Goal: Information Seeking & Learning: Learn about a topic

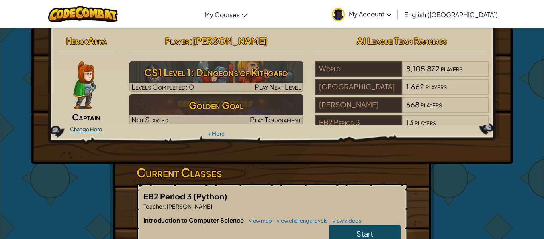
click at [86, 127] on link "Change Hero" at bounding box center [86, 129] width 32 height 6
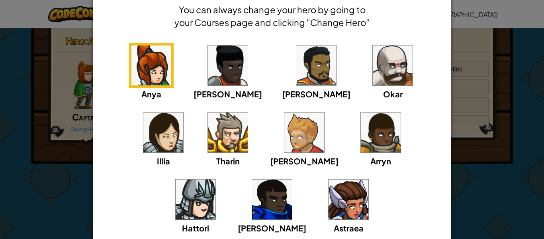
scroll to position [38, 0]
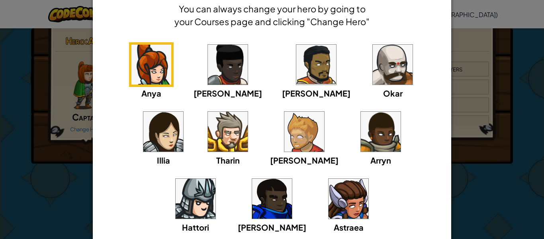
click at [292, 179] on img at bounding box center [272, 199] width 40 height 40
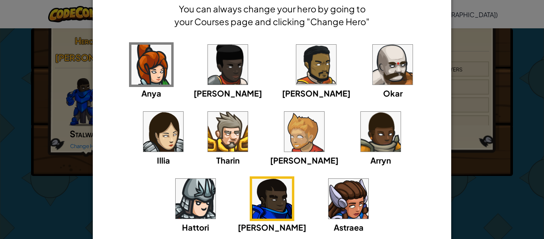
click at [512, 145] on div "× Select Your Hero You can always change your hero by going to your Courses pag…" at bounding box center [272, 119] width 544 height 239
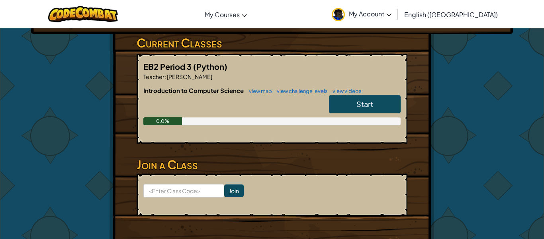
scroll to position [151, 0]
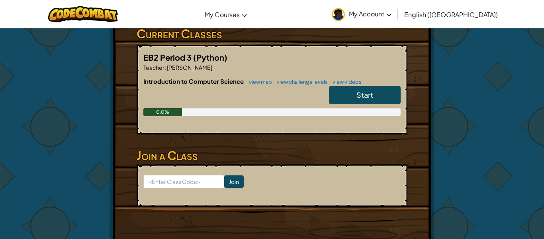
click at [339, 87] on link "Start" at bounding box center [365, 95] width 72 height 18
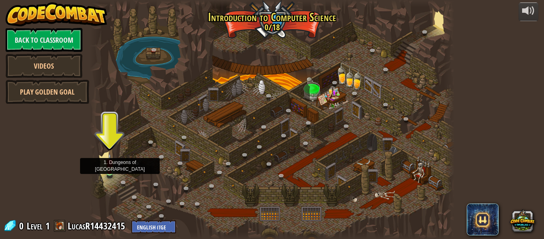
click at [111, 165] on img at bounding box center [110, 162] width 8 height 19
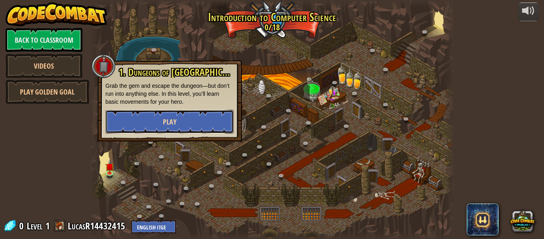
click at [135, 125] on button "Play" at bounding box center [170, 122] width 128 height 24
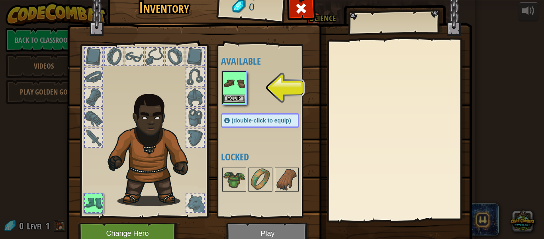
click at [236, 86] on img at bounding box center [234, 83] width 22 height 22
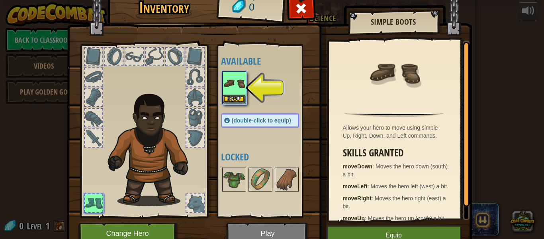
click at [357, 210] on p "moveRight : Moves the hero right (east) a bit." at bounding box center [396, 202] width 107 height 16
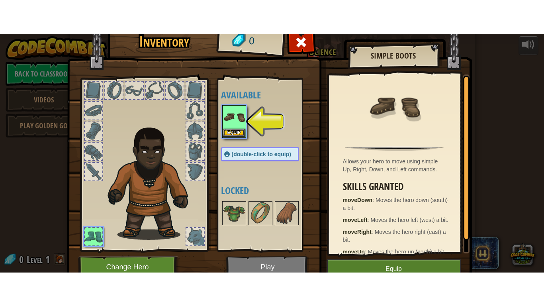
scroll to position [18, 0]
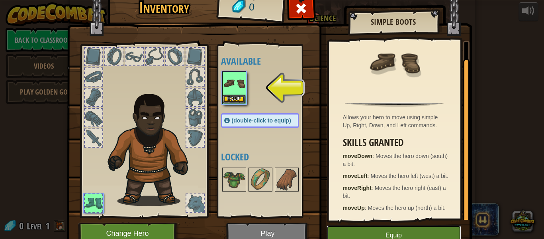
click at [355, 230] on button "Equip" at bounding box center [394, 235] width 135 height 20
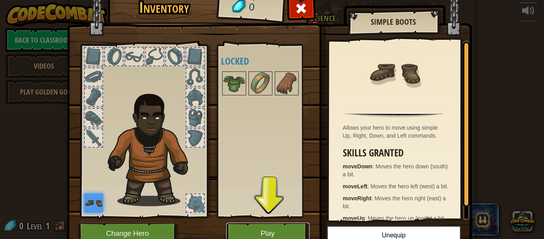
click at [279, 223] on button "Play" at bounding box center [267, 233] width 83 height 22
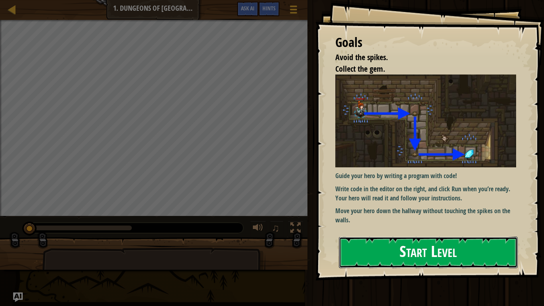
click at [367, 238] on button "Start Level" at bounding box center [428, 252] width 179 height 31
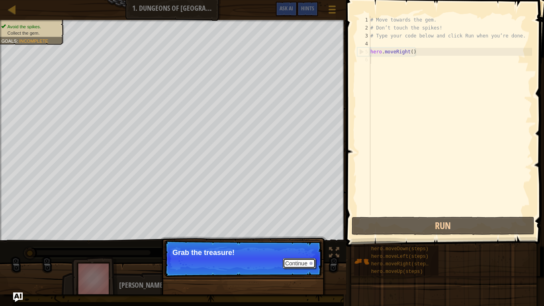
click at [309, 238] on button "Continue" at bounding box center [299, 263] width 33 height 10
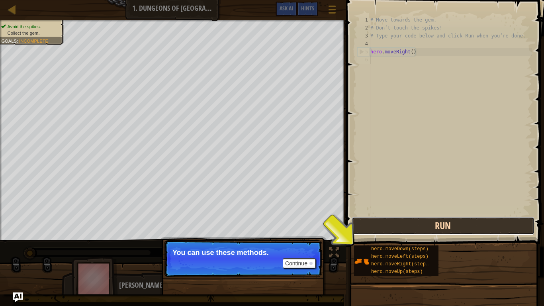
click at [371, 231] on button "Run" at bounding box center [443, 226] width 183 height 18
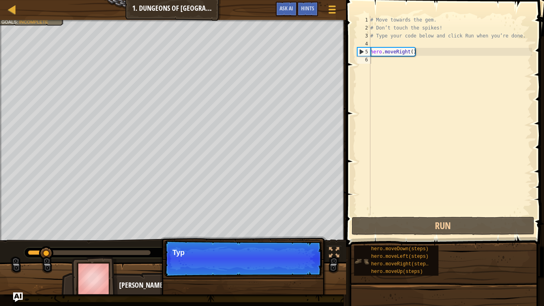
click at [359, 238] on div "hero.moveDown(steps) hero.moveLeft(steps) hero.moveRight(steps) hero.moveUp(ste…" at bounding box center [396, 260] width 84 height 30
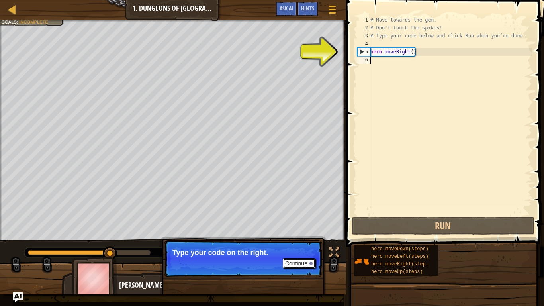
click at [301, 238] on button "Continue" at bounding box center [299, 263] width 33 height 10
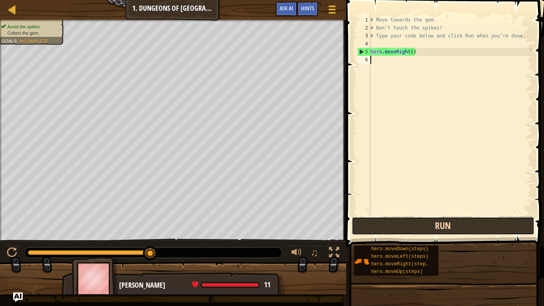
click at [371, 224] on button "Run" at bounding box center [443, 226] width 183 height 18
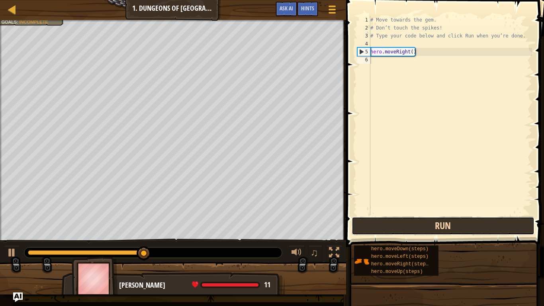
click at [376, 222] on button "Run" at bounding box center [443, 226] width 183 height 18
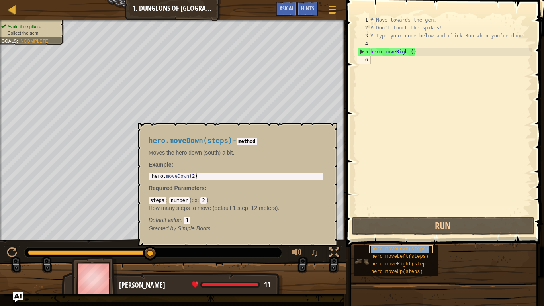
click at [391, 238] on span "hero.moveDown(steps)" at bounding box center [399, 249] width 57 height 6
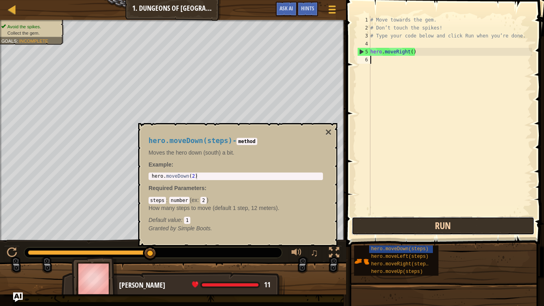
click at [428, 223] on button "Run" at bounding box center [443, 226] width 183 height 18
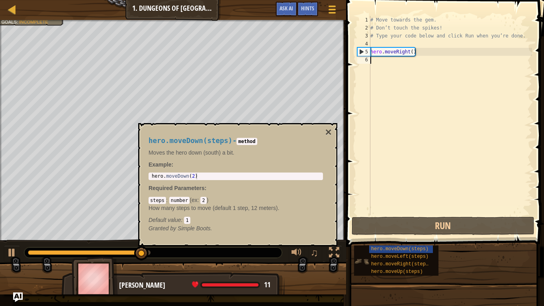
click at [368, 238] on img at bounding box center [361, 261] width 15 height 15
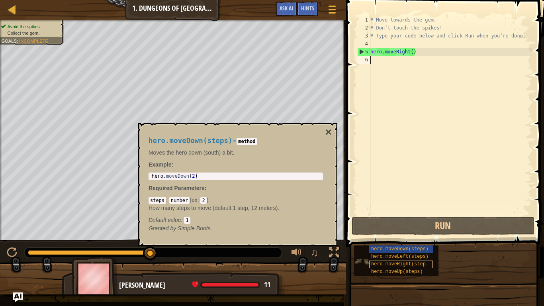
click at [371, 238] on span "hero.moveRight(steps)" at bounding box center [401, 264] width 60 height 6
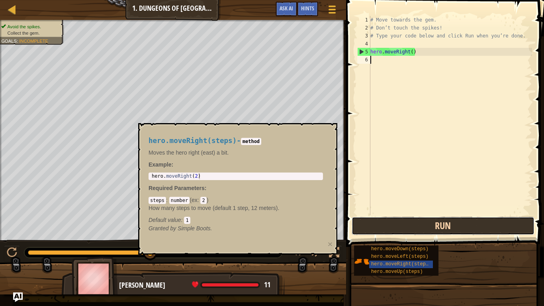
click at [400, 226] on button "Run" at bounding box center [443, 226] width 183 height 18
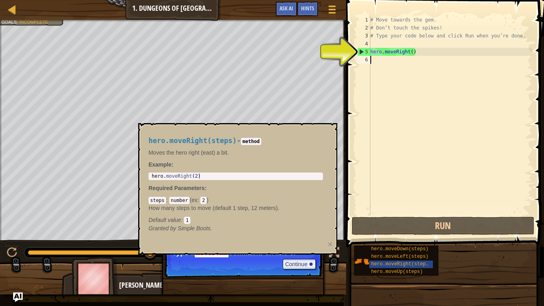
click at [207, 128] on div "hero.moveRight(steps) - method Moves the hero right (east) a bit. Example : 1 h…" at bounding box center [237, 189] width 199 height 132
click at [334, 128] on div "hero.moveRight(steps) - method Moves the hero right (east) a bit. Example : 1 h…" at bounding box center [237, 189] width 199 height 132
click at [346, 62] on span at bounding box center [446, 112] width 204 height 270
click at [15, 7] on div at bounding box center [12, 9] width 10 height 10
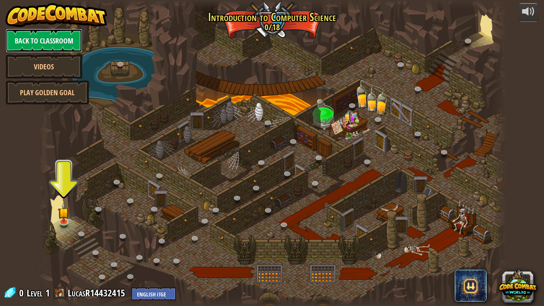
click at [22, 39] on link "Back to Classroom" at bounding box center [44, 41] width 77 height 24
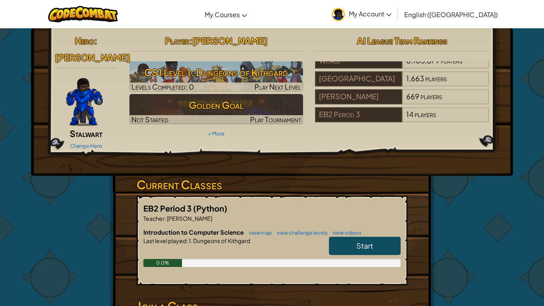
click at [396, 238] on link "Start" at bounding box center [365, 246] width 72 height 18
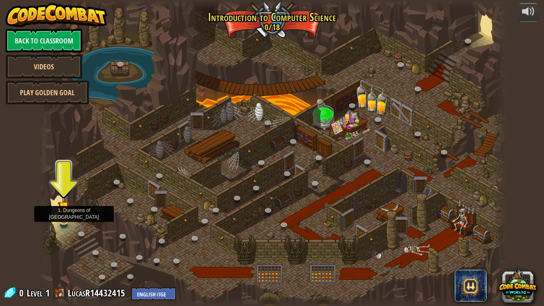
click at [64, 216] on img at bounding box center [64, 207] width 12 height 27
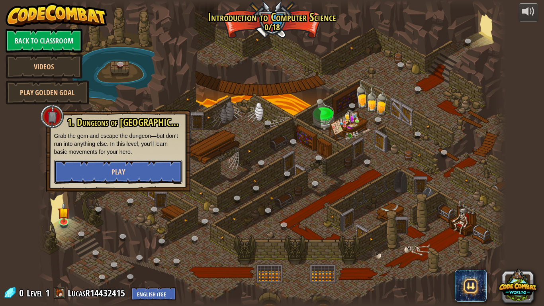
click at [113, 169] on span "Play" at bounding box center [119, 172] width 14 height 10
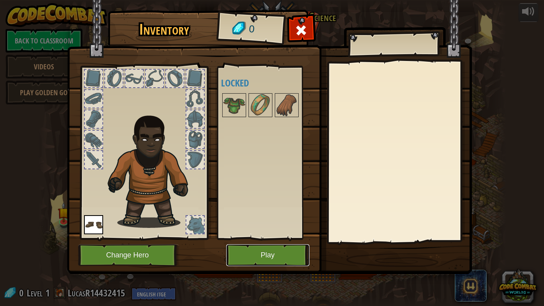
click at [245, 238] on button "Play" at bounding box center [267, 255] width 83 height 22
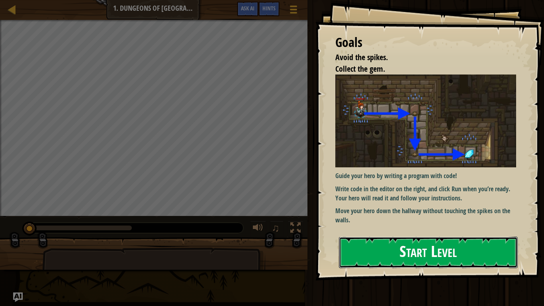
click at [390, 237] on button "Start Level" at bounding box center [428, 252] width 179 height 31
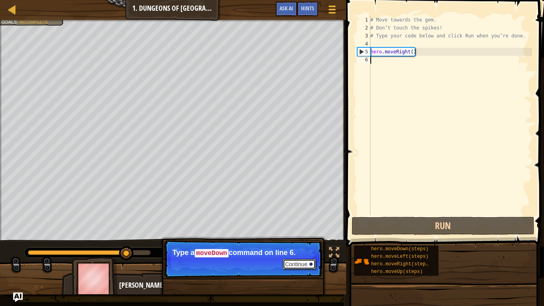
click at [309, 238] on button "Continue" at bounding box center [299, 264] width 33 height 10
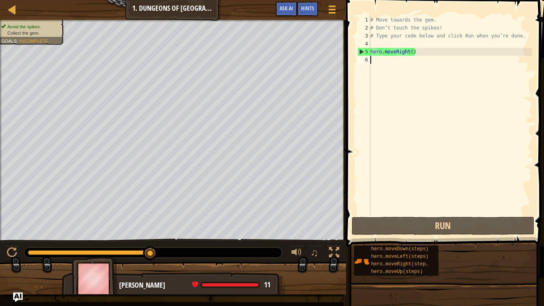
click at [371, 62] on div "# Move towards the gem. # Don’t touch the spikes! # Type your code below and cl…" at bounding box center [450, 123] width 163 height 215
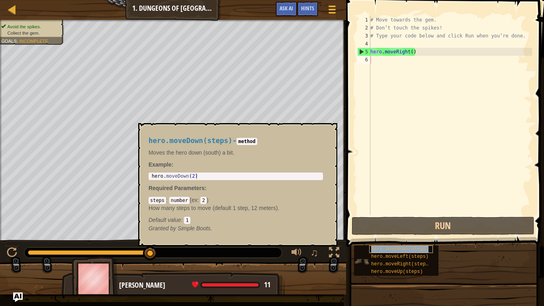
click at [402, 238] on span "hero.moveDown(steps)" at bounding box center [399, 249] width 57 height 6
click at [367, 61] on div "6" at bounding box center [363, 60] width 13 height 8
click at [390, 238] on div "hero.moveDown(steps)" at bounding box center [401, 249] width 64 height 8
click at [391, 238] on span "hero.moveDown(steps)" at bounding box center [399, 249] width 57 height 6
drag, startPoint x: 364, startPoint y: 261, endPoint x: 366, endPoint y: 246, distance: 14.9
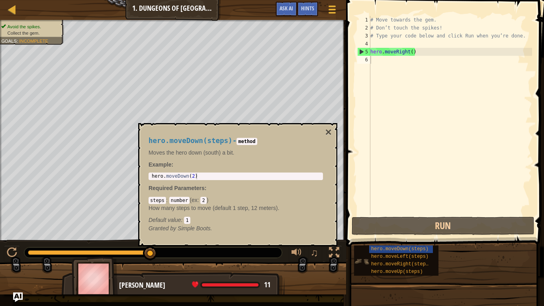
click at [366, 238] on div "hero.moveDown(steps) hero.moveLeft(steps) hero.moveRight(steps) hero.moveUp(ste…" at bounding box center [396, 260] width 84 height 30
click at [375, 238] on span "hero.moveDown(steps)" at bounding box center [399, 249] width 57 height 6
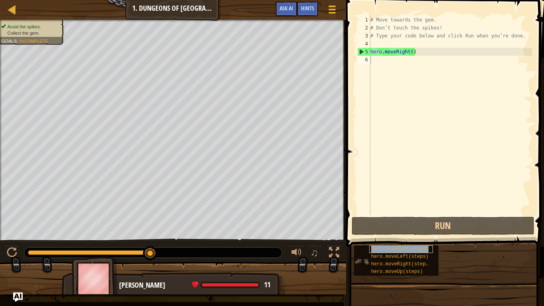
click at [376, 238] on span "hero.moveDown(steps)" at bounding box center [399, 249] width 57 height 6
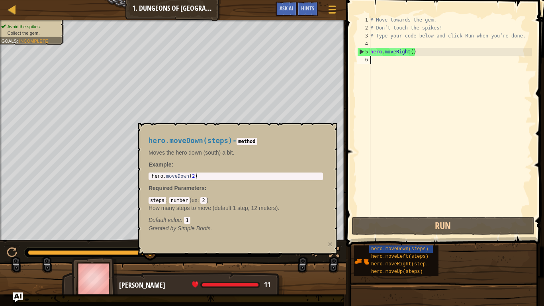
click at [257, 141] on code "method" at bounding box center [247, 141] width 20 height 7
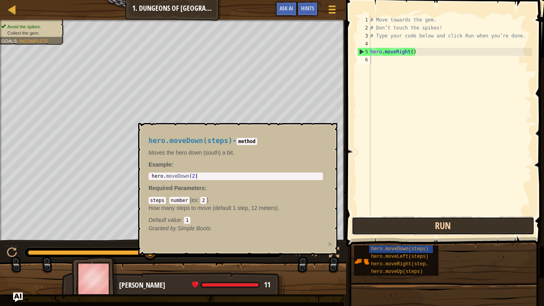
click at [368, 217] on button "Run" at bounding box center [443, 226] width 183 height 18
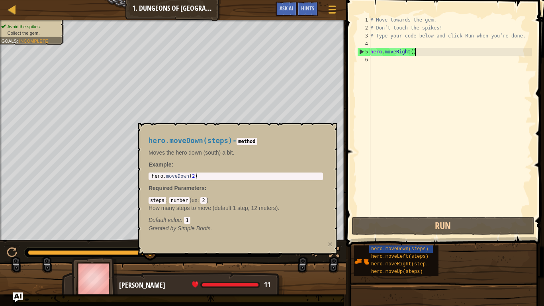
click at [426, 53] on div "# Move towards the gem. # Don’t touch the spikes! # Type your code below and cl…" at bounding box center [450, 123] width 163 height 215
click at [360, 50] on div "5" at bounding box center [364, 52] width 13 height 8
click at [365, 51] on div "5" at bounding box center [364, 52] width 13 height 8
click at [361, 51] on div "5" at bounding box center [364, 52] width 13 height 8
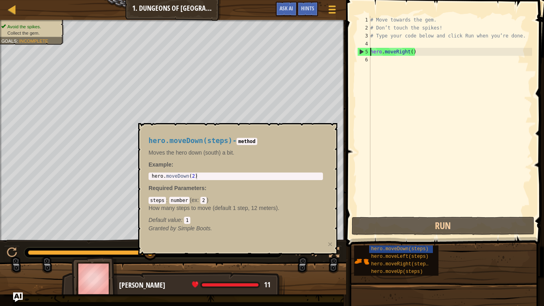
type textarea "hero.moveRight()"
click at [378, 59] on div "# Move towards the gem. # Don’t touch the spikes! # Type your code below and cl…" at bounding box center [450, 123] width 163 height 215
drag, startPoint x: 417, startPoint y: 55, endPoint x: 350, endPoint y: 51, distance: 67.5
click at [350, 51] on div "1 2 3 4 5 6 # Move towards the gem. # Don’t touch the spikes! # Type your code …" at bounding box center [444, 139] width 200 height 270
click at [385, 51] on div "# Move towards the gem. # Don’t touch the spikes! # Type your code below and cl…" at bounding box center [450, 115] width 163 height 199
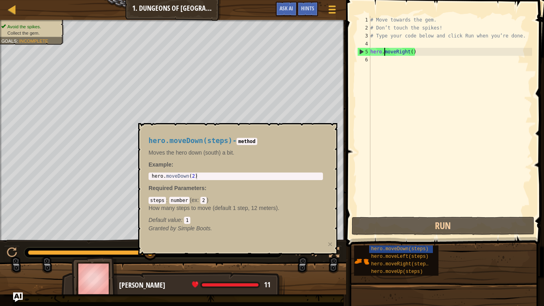
click at [360, 49] on div "5" at bounding box center [364, 52] width 13 height 8
type textarea "hero.moveRight()"
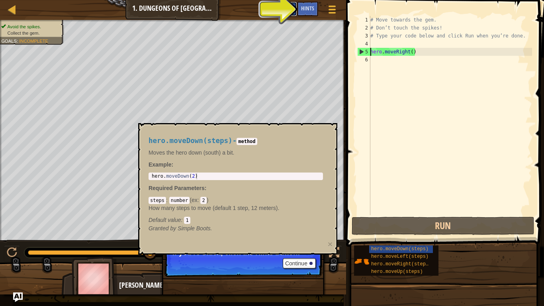
click at [290, 10] on span "Ask AI" at bounding box center [287, 8] width 14 height 8
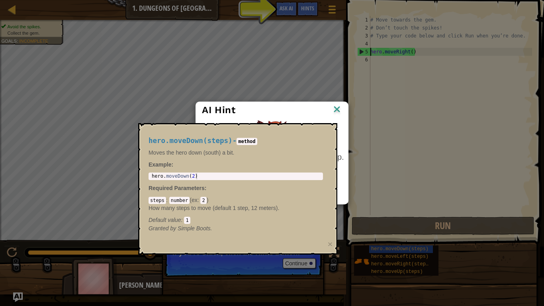
click at [333, 105] on img at bounding box center [337, 110] width 10 height 12
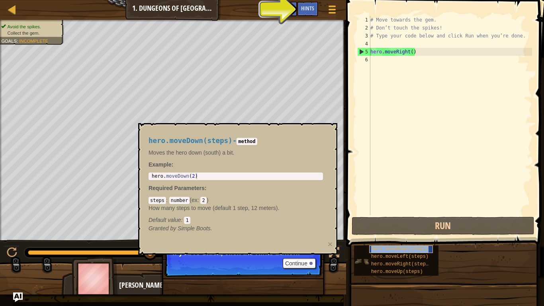
click at [380, 238] on span "hero.moveDown(steps)" at bounding box center [399, 249] width 57 height 6
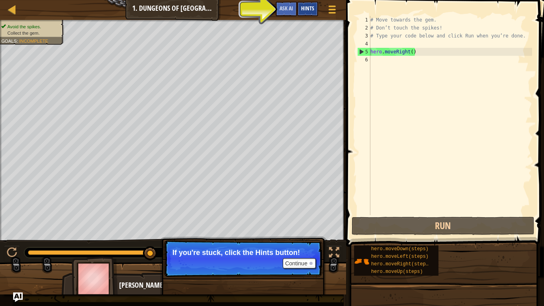
click at [303, 9] on span "Hints" at bounding box center [307, 8] width 13 height 8
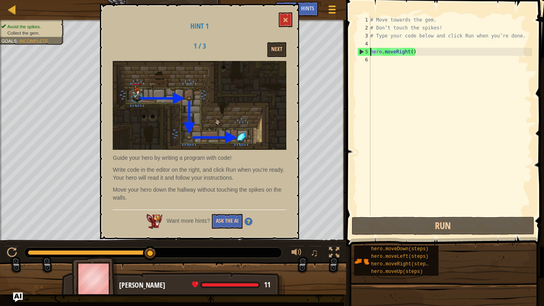
click at [289, 5] on div "Hint 1 1 / 3 Next Guide your hero by writing a program with code! Write code in…" at bounding box center [199, 121] width 199 height 235
click at [287, 19] on span at bounding box center [286, 20] width 6 height 6
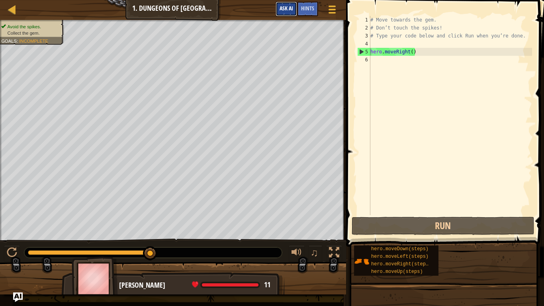
click at [287, 15] on button "Ask AI" at bounding box center [287, 9] width 22 height 15
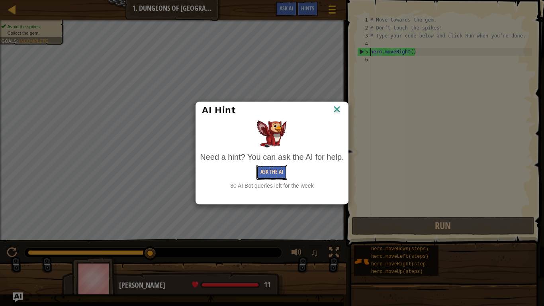
click at [273, 175] on button "Ask the AI" at bounding box center [272, 172] width 31 height 15
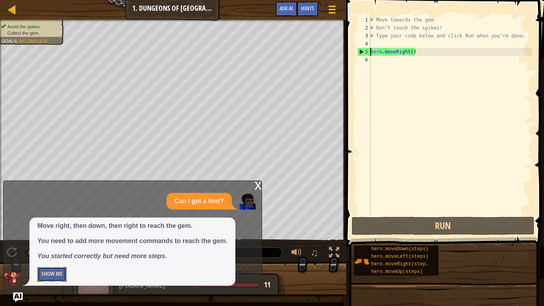
click at [59, 238] on button "Show Me" at bounding box center [51, 274] width 29 height 15
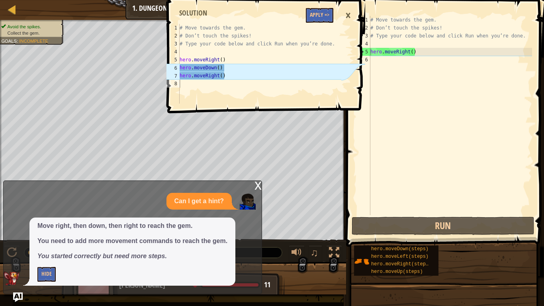
click at [377, 70] on div "# Move towards the gem. # Don’t touch the spikes! # Type your code below and cl…" at bounding box center [450, 123] width 163 height 215
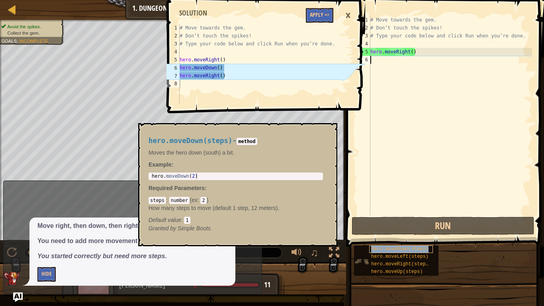
click at [370, 238] on div "hero.moveDown(steps)" at bounding box center [401, 249] width 64 height 8
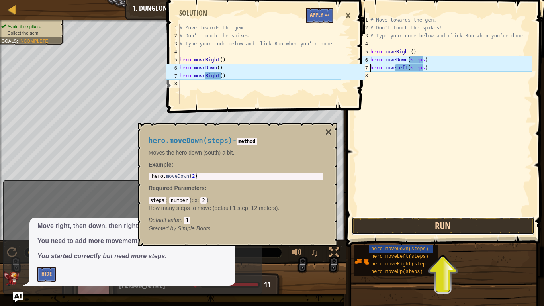
click at [415, 217] on button "Run" at bounding box center [443, 226] width 183 height 18
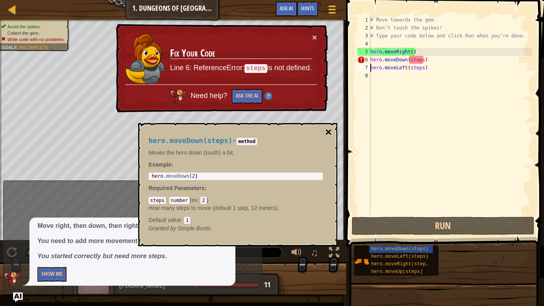
click at [332, 130] on button "×" at bounding box center [329, 132] width 6 height 11
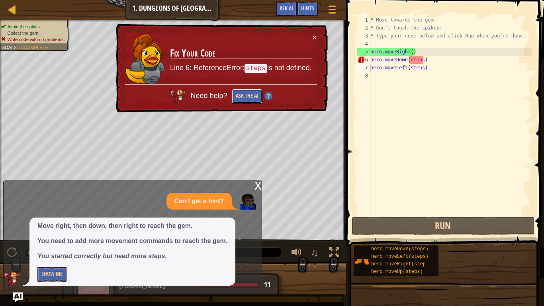
click at [239, 99] on button "Ask the AI" at bounding box center [247, 96] width 31 height 15
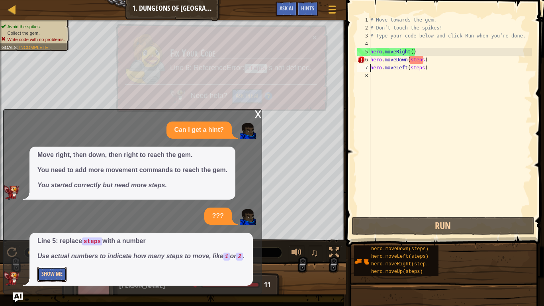
click at [51, 238] on button "Show Me" at bounding box center [51, 274] width 29 height 15
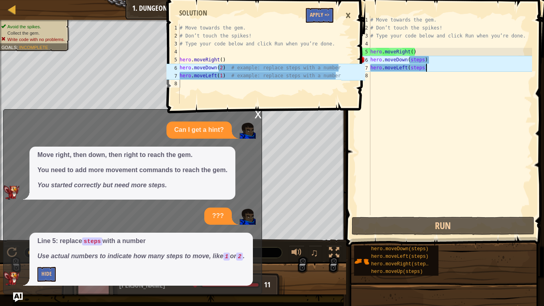
click at [428, 67] on div "# Move towards the gem. # Don’t touch the spikes! # Type your code below and cl…" at bounding box center [450, 123] width 163 height 215
click at [434, 66] on div "# Move towards the gem. # Don’t touch the spikes! # Type your code below and cl…" at bounding box center [450, 123] width 163 height 215
click at [351, 16] on div "×" at bounding box center [349, 15] width 14 height 18
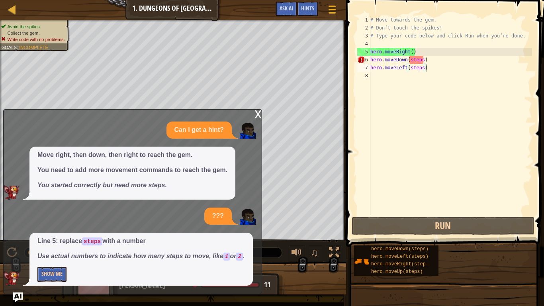
click at [419, 61] on div "# Move towards the gem. # Don’t touch the spikes! # Type your code below and cl…" at bounding box center [450, 123] width 163 height 215
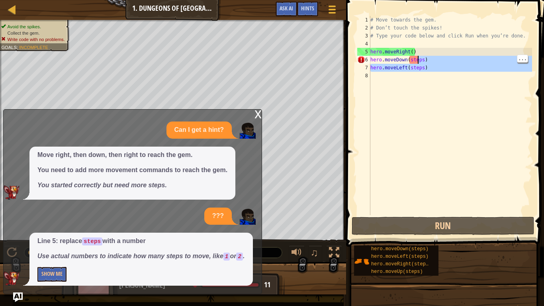
click at [411, 63] on div "# Move towards the gem. # Don’t touch the spikes! # Type your code below and cl…" at bounding box center [450, 123] width 163 height 215
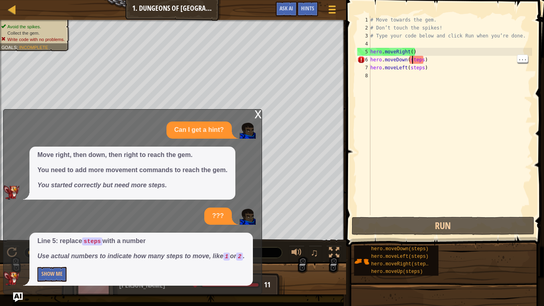
click at [413, 63] on div "# Move towards the gem. # Don’t touch the spikes! # Type your code below and cl…" at bounding box center [450, 123] width 163 height 215
click at [410, 64] on div "# Move towards the gem. # Don’t touch the spikes! # Type your code below and cl…" at bounding box center [450, 123] width 163 height 215
click at [410, 61] on div "# Move towards the gem. # Don’t touch the spikes! # Type your code below and cl…" at bounding box center [450, 123] width 163 height 215
click at [409, 64] on div "# Move towards the gem. # Don’t touch the spikes! # Type your code below and cl…" at bounding box center [450, 123] width 163 height 215
click at [407, 61] on div "# Move towards the gem. # Don’t touch the spikes! # Type your code below and cl…" at bounding box center [450, 123] width 163 height 215
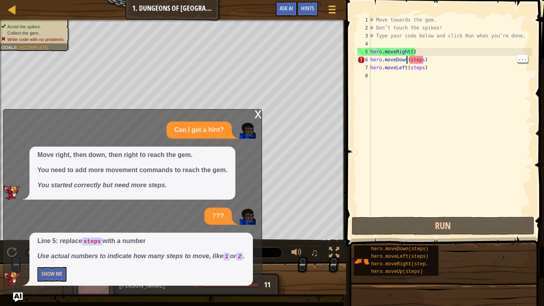
type textarea "hero.moveDown(steps)"
click at [52, 238] on button "Show Me" at bounding box center [51, 274] width 29 height 15
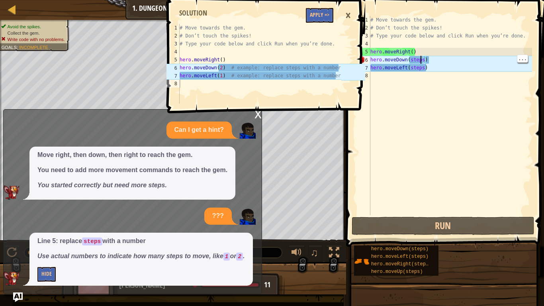
click at [422, 59] on div "# Move towards the gem. # Don’t touch the spikes! # Type your code below and cl…" at bounding box center [450, 123] width 163 height 215
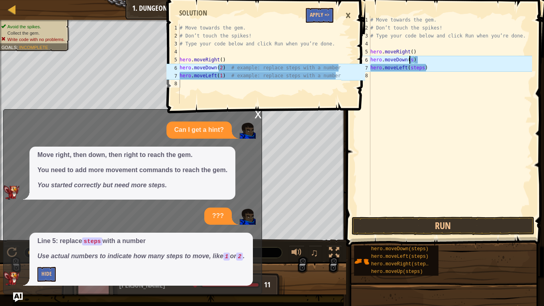
scroll to position [4, 6]
click at [412, 57] on div "# Move towards the gem. # Don’t touch the spikes! # Type your code below and cl…" at bounding box center [450, 123] width 163 height 215
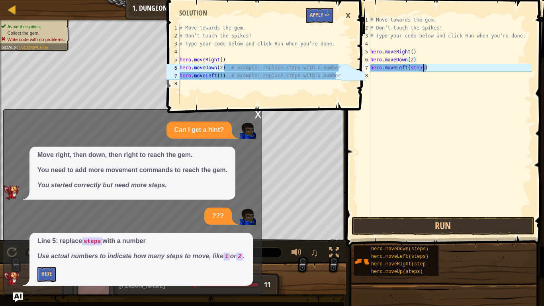
click at [423, 68] on div "# Move towards the gem. # Don’t touch the spikes! # Type your code below and cl…" at bounding box center [450, 123] width 163 height 215
type textarea "hero.moveLeft(1)"
click at [399, 231] on button "Run" at bounding box center [443, 226] width 183 height 18
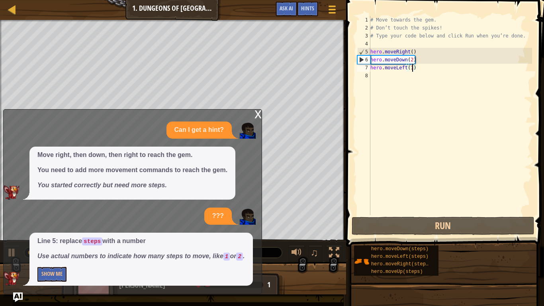
click at [253, 112] on div "x Can I get a hint? Move right, then down, then right to reach the gem. You nee…" at bounding box center [132, 201] width 259 height 185
click at [257, 115] on div "x" at bounding box center [258, 114] width 7 height 8
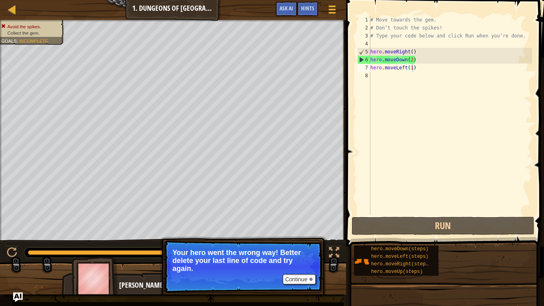
click at [395, 69] on div "# Move towards the gem. # Don’t touch the spikes! # Type your code below and cl…" at bounding box center [450, 123] width 163 height 215
drag, startPoint x: 415, startPoint y: 68, endPoint x: 368, endPoint y: 70, distance: 46.7
click at [368, 70] on div "hero.moveLeft(1) 1 2 3 4 5 6 7 8 # Move towards the gem. # Don’t touch the spik…" at bounding box center [444, 115] width 177 height 199
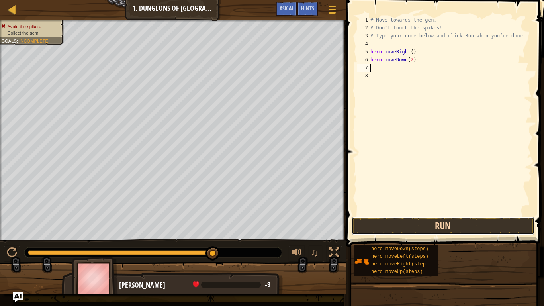
click at [394, 226] on button "Run" at bounding box center [443, 226] width 183 height 18
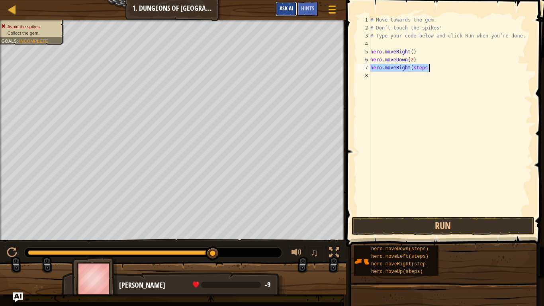
click at [287, 7] on span "Ask AI" at bounding box center [287, 8] width 14 height 8
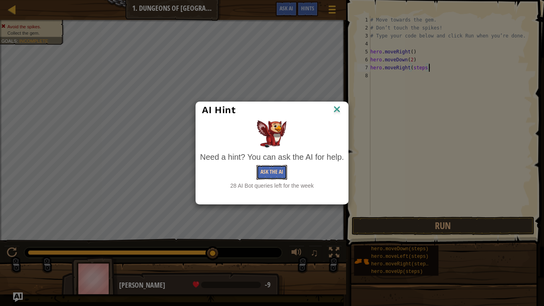
click at [285, 172] on button "Ask the AI" at bounding box center [272, 172] width 31 height 15
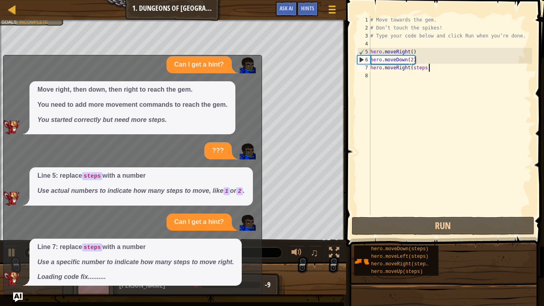
scroll to position [18, 0]
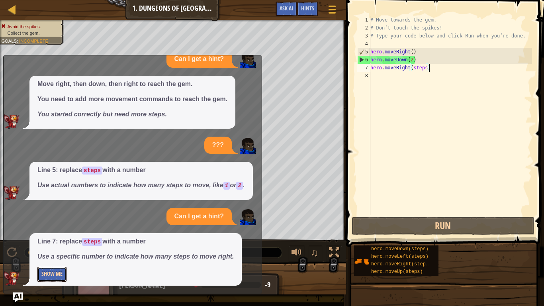
click at [55, 238] on button "Show Me" at bounding box center [51, 274] width 29 height 15
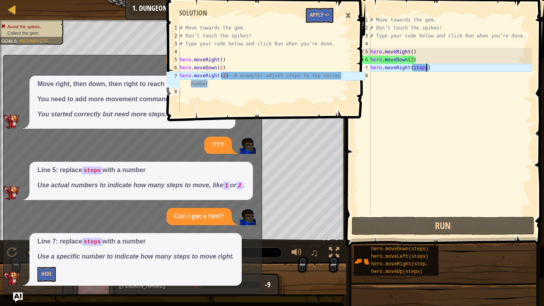
click at [426, 68] on div "# Move towards the gem. # Don’t touch the spikes! # Type your code below and cl…" at bounding box center [450, 123] width 163 height 215
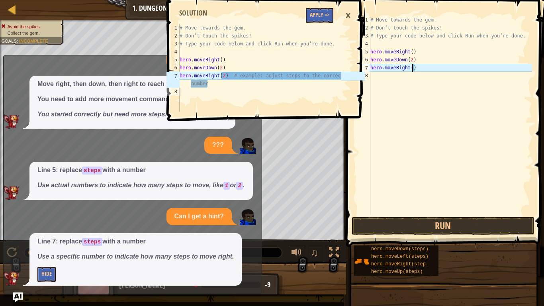
type textarea "hero.moveRight(2)"
click at [442, 227] on button "Run" at bounding box center [443, 226] width 183 height 18
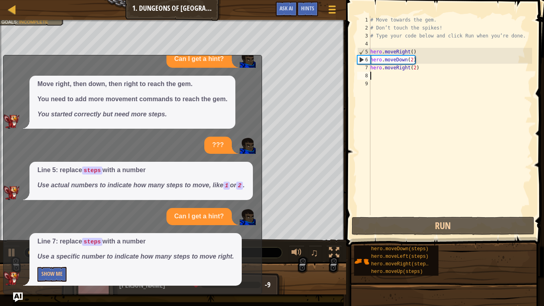
click at [249, 77] on div "Move right, then down, then right to reach the gem. You need to add more moveme…" at bounding box center [131, 102] width 254 height 53
click at [228, 55] on div "Can I get a hint?" at bounding box center [199, 59] width 65 height 17
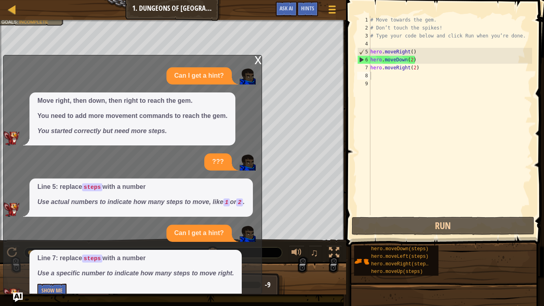
click at [255, 60] on div "x" at bounding box center [258, 59] width 7 height 8
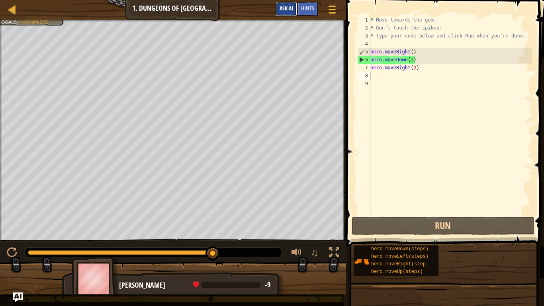
click at [290, 5] on span "Ask AI" at bounding box center [287, 8] width 14 height 8
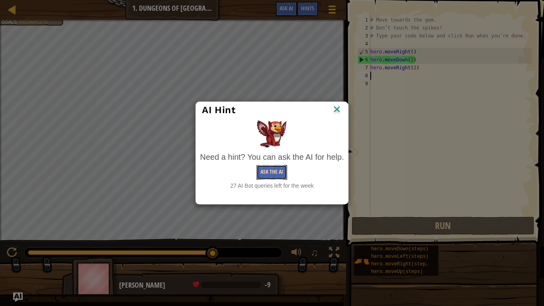
click at [272, 170] on button "Ask the AI" at bounding box center [272, 172] width 31 height 15
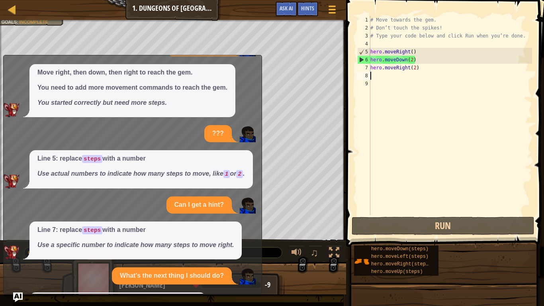
scroll to position [90, 0]
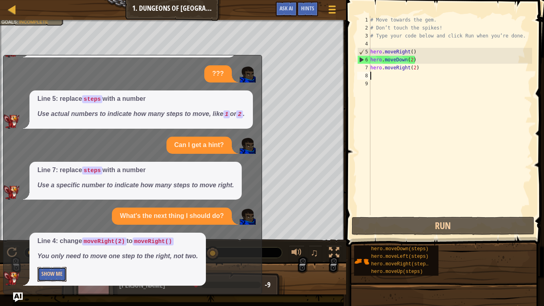
click at [59, 238] on button "Show Me" at bounding box center [51, 274] width 29 height 15
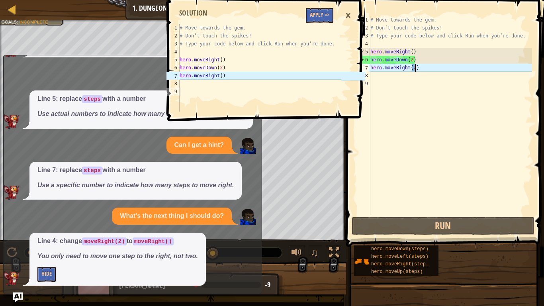
click at [415, 65] on div "# Move towards the gem. # Don’t touch the spikes! # Type your code below and cl…" at bounding box center [450, 123] width 163 height 215
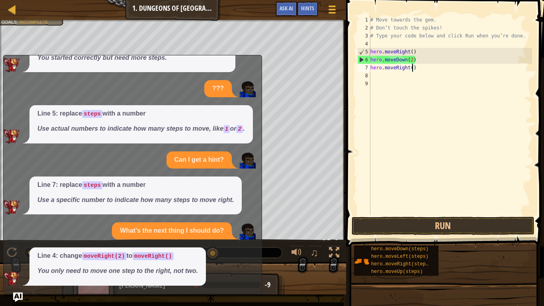
scroll to position [75, 0]
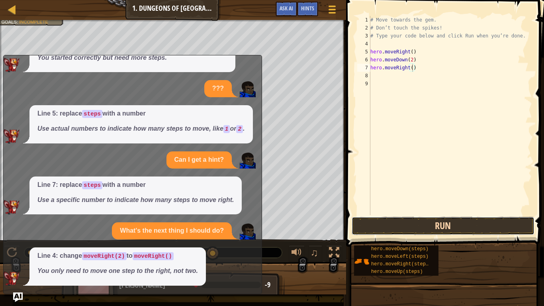
click at [422, 232] on button "Run" at bounding box center [443, 226] width 183 height 18
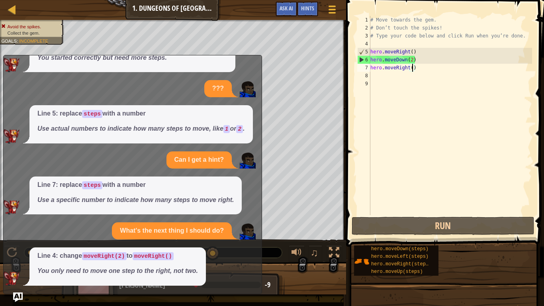
click at [212, 238] on div "Line 4: change moveRight(2) to moveRight() You only need to move one step to th…" at bounding box center [131, 266] width 254 height 38
click at [260, 238] on div "x Can I get a hint? Move right, then down, then right to reach the gem. You nee…" at bounding box center [132, 174] width 259 height 239
click at [288, 6] on span "Ask AI" at bounding box center [287, 8] width 14 height 8
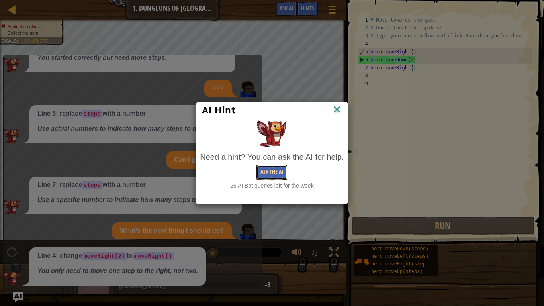
click at [278, 170] on button "Ask the AI" at bounding box center [272, 172] width 31 height 15
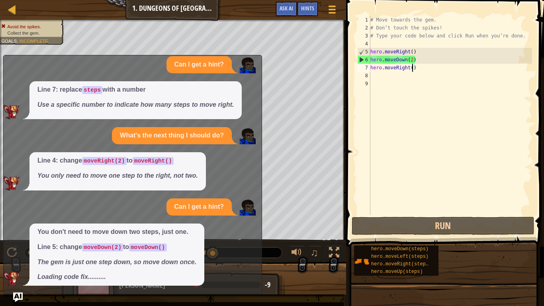
scroll to position [171, 0]
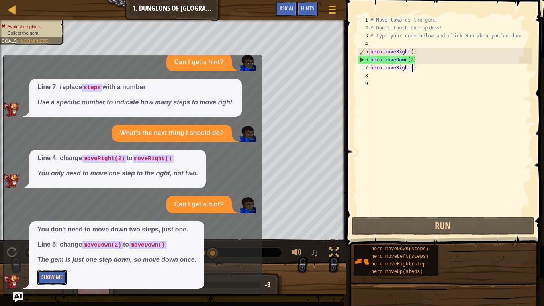
click at [41, 238] on button "Show Me" at bounding box center [51, 277] width 29 height 15
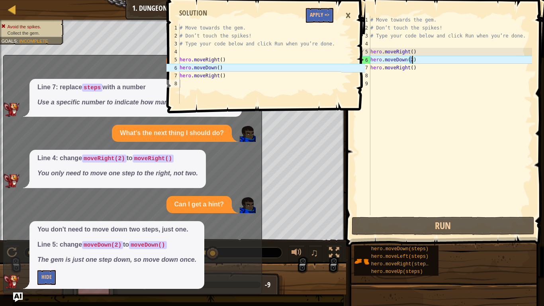
click at [413, 58] on div "# Move towards the gem. # Don’t touch the spikes! # Type your code below and cl…" at bounding box center [450, 123] width 163 height 215
type textarea "hero.moveDown()"
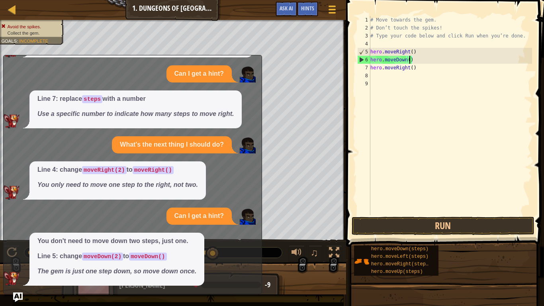
scroll to position [161, 0]
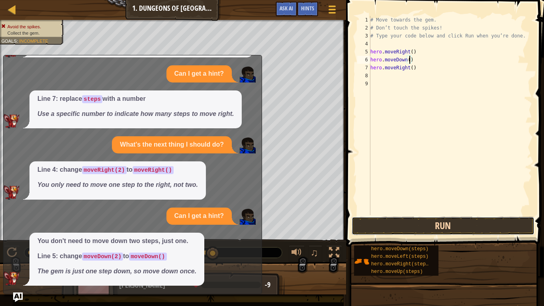
click at [374, 221] on button "Run" at bounding box center [443, 226] width 183 height 18
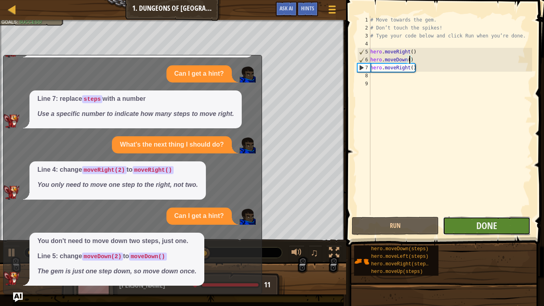
click at [456, 224] on button "Done" at bounding box center [486, 226] width 87 height 18
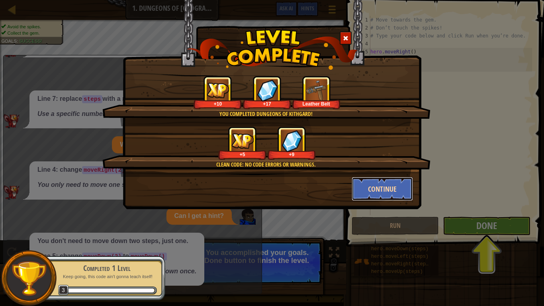
click at [361, 197] on button "Continue" at bounding box center [383, 189] width 62 height 24
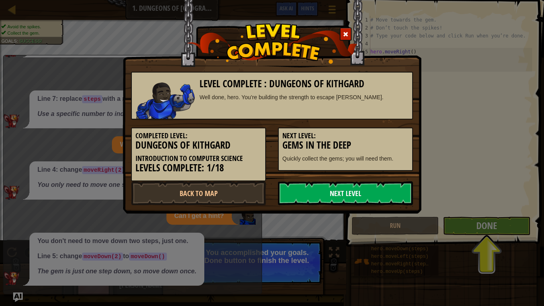
click at [295, 194] on link "Next Level" at bounding box center [345, 193] width 135 height 24
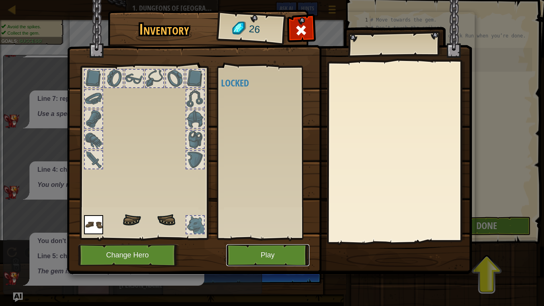
click at [253, 238] on button "Play" at bounding box center [267, 255] width 83 height 22
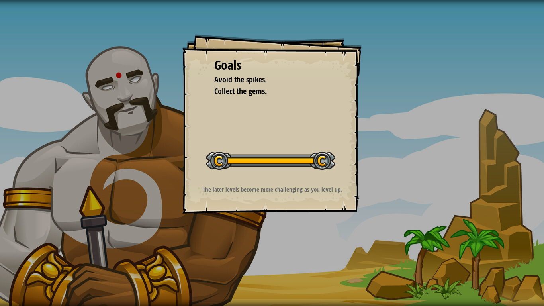
click at [0, 51] on div at bounding box center [1, 124] width 2 height 208
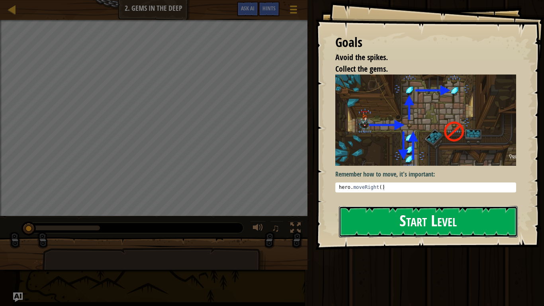
click at [384, 228] on button "Start Level" at bounding box center [428, 221] width 179 height 31
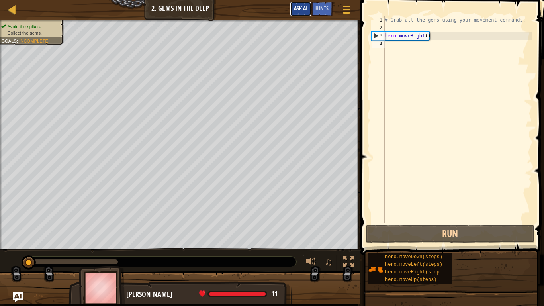
click at [308, 9] on button "Ask AI" at bounding box center [301, 9] width 22 height 15
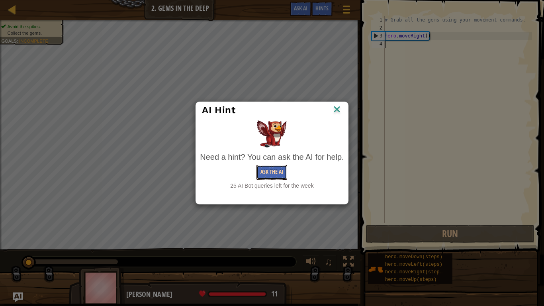
click at [276, 169] on button "Ask the AI" at bounding box center [272, 172] width 31 height 15
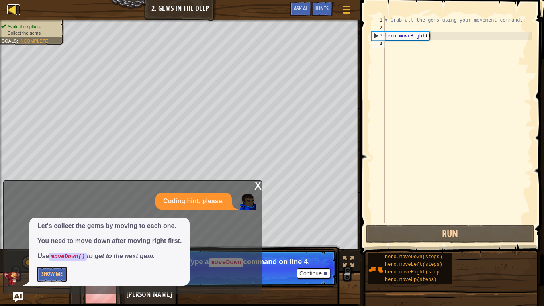
click at [12, 5] on div at bounding box center [12, 9] width 10 height 10
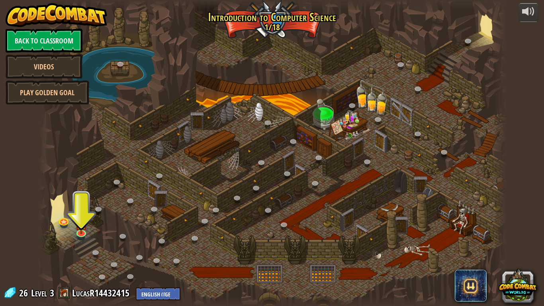
click at [74, 238] on div at bounding box center [272, 153] width 468 height 306
click at [77, 236] on link at bounding box center [82, 232] width 16 height 16
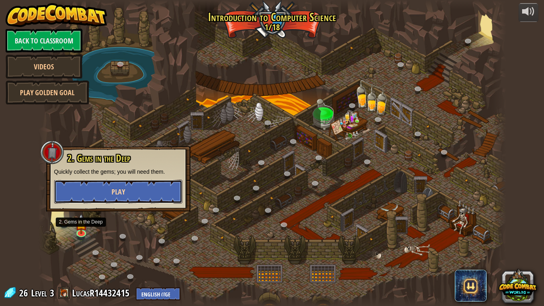
click at [69, 198] on button "Play" at bounding box center [118, 192] width 128 height 24
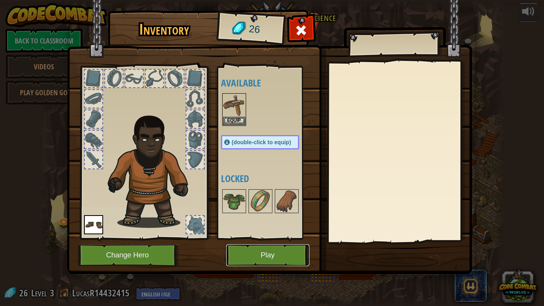
click at [249, 238] on button "Play" at bounding box center [267, 255] width 83 height 22
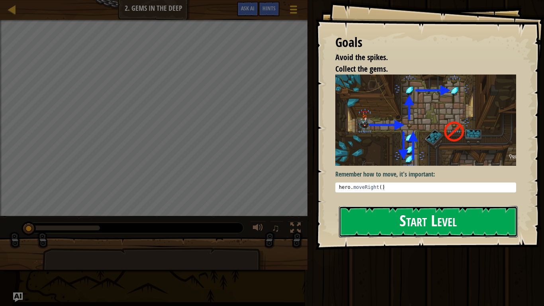
click at [360, 230] on button "Start Level" at bounding box center [428, 221] width 179 height 31
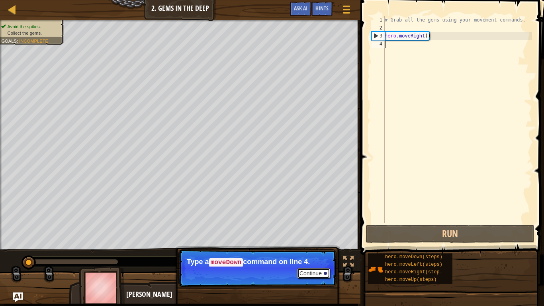
click at [307, 238] on button "Continue" at bounding box center [313, 273] width 33 height 10
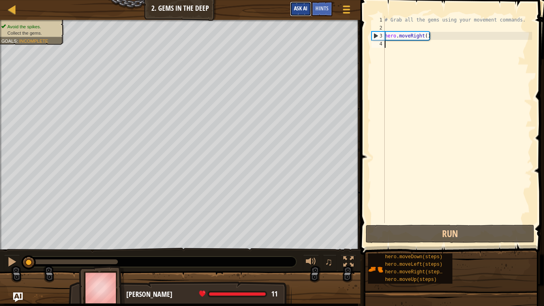
click at [310, 7] on button "Ask AI" at bounding box center [301, 9] width 22 height 15
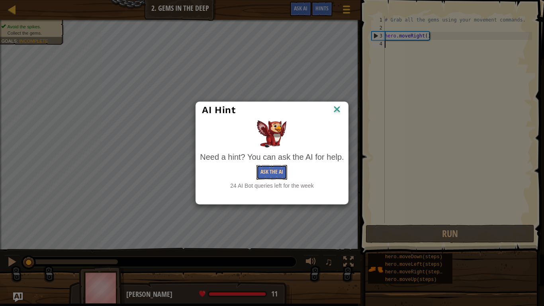
click at [268, 176] on button "Ask the AI" at bounding box center [272, 172] width 31 height 15
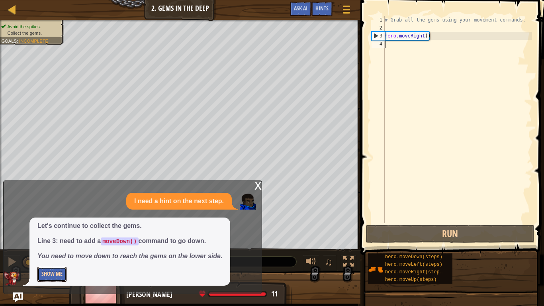
click at [43, 238] on button "Show Me" at bounding box center [51, 274] width 29 height 15
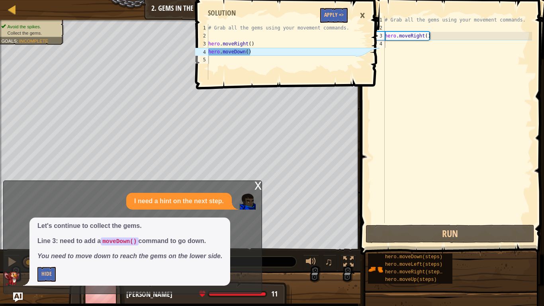
click at [391, 45] on div "# Grab all the gems using your movement commands. hero . moveRight ( )" at bounding box center [457, 127] width 149 height 223
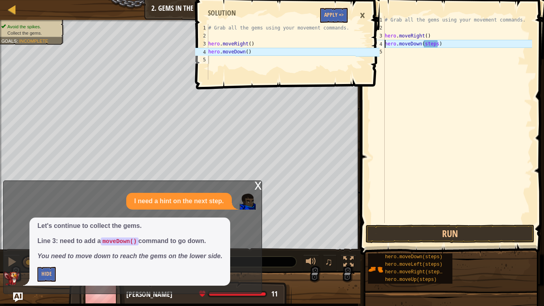
click at [439, 47] on div "# Grab all the gems using your movement commands. hero . moveRight ( ) hero . m…" at bounding box center [457, 127] width 149 height 223
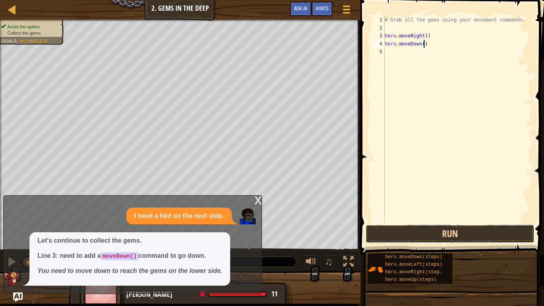
click at [469, 236] on button "Run" at bounding box center [450, 234] width 169 height 18
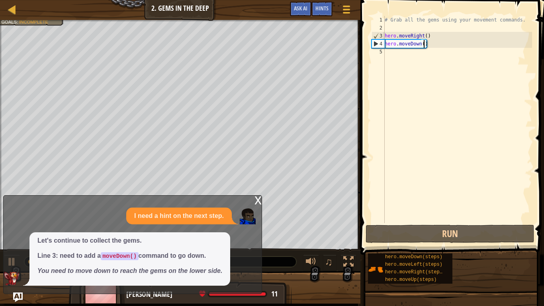
click at [242, 204] on div "x I need a hint on the next step. Let's continue to collect the gems. Line 3: n…" at bounding box center [132, 244] width 259 height 99
click at [253, 200] on div "x I need a hint on the next step. Let's continue to collect the gems. Line 3: n…" at bounding box center [132, 244] width 259 height 99
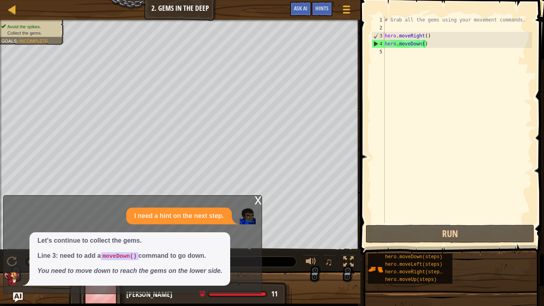
click at [258, 200] on div "x" at bounding box center [258, 200] width 7 height 8
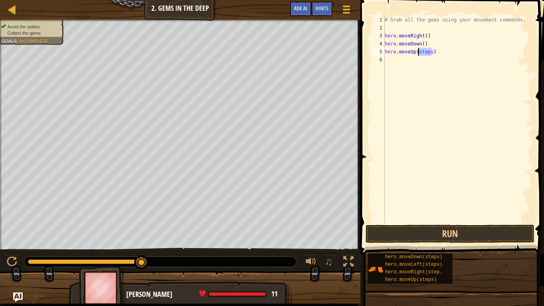
drag, startPoint x: 432, startPoint y: 51, endPoint x: 420, endPoint y: 48, distance: 13.1
click at [420, 48] on div "# Grab all the gems using your movement commands. hero . moveRight ( ) hero . m…" at bounding box center [457, 127] width 149 height 223
click at [404, 232] on button "Run" at bounding box center [450, 234] width 169 height 18
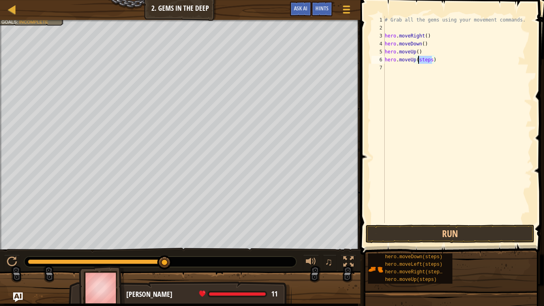
drag, startPoint x: 432, startPoint y: 59, endPoint x: 418, endPoint y: 57, distance: 13.2
click at [418, 57] on div "# Grab all the gems using your movement commands. hero . moveRight ( ) hero . m…" at bounding box center [457, 127] width 149 height 223
drag, startPoint x: 441, startPoint y: 68, endPoint x: 426, endPoint y: 69, distance: 14.8
click at [426, 69] on div "# Grab all the gems using your movement commands. hero . moveRight ( ) hero . m…" at bounding box center [457, 127] width 149 height 223
type textarea "hero.moveRight()"
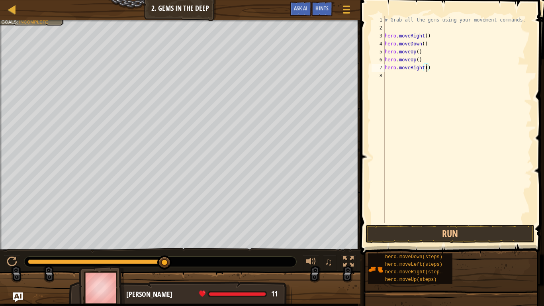
click at [406, 73] on div "# Grab all the gems using your movement commands. hero . moveRight ( ) hero . m…" at bounding box center [457, 127] width 149 height 223
drag, startPoint x: 438, startPoint y: 75, endPoint x: 422, endPoint y: 75, distance: 16.0
click at [422, 75] on div "# Grab all the gems using your movement commands. hero . moveRight ( ) hero . m…" at bounding box center [457, 127] width 149 height 223
click at [399, 234] on button "Run" at bounding box center [450, 234] width 169 height 18
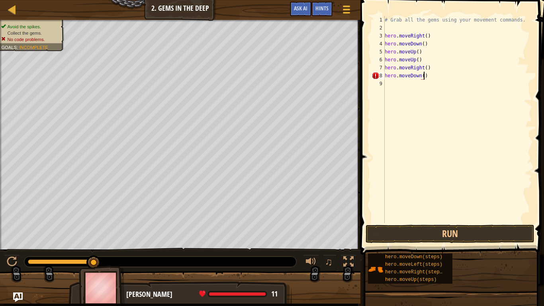
scroll to position [4, 6]
type textarea "hero.moveDown()"
click at [419, 231] on button "Run" at bounding box center [450, 234] width 169 height 18
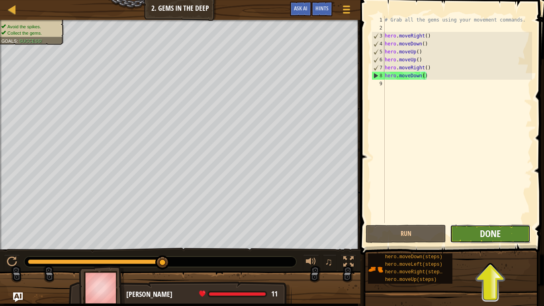
click at [501, 237] on span "Done" at bounding box center [490, 233] width 21 height 13
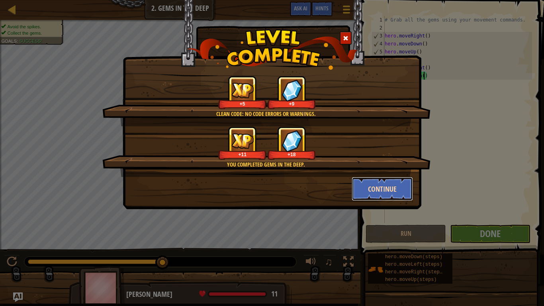
click at [368, 197] on button "Continue" at bounding box center [383, 189] width 62 height 24
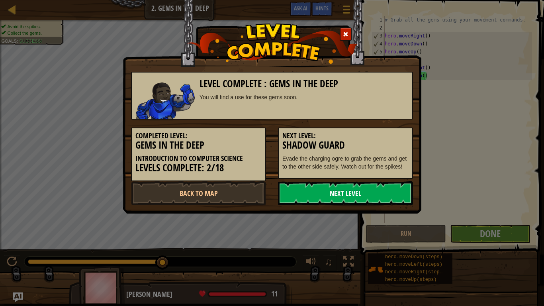
click at [363, 190] on link "Next Level" at bounding box center [345, 193] width 135 height 24
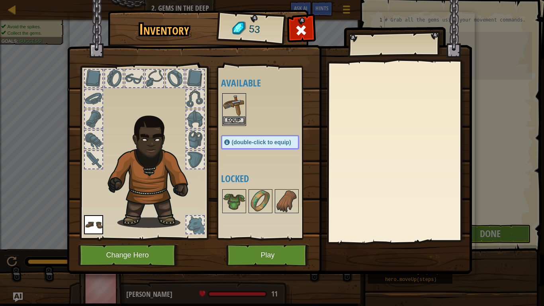
click at [235, 112] on img at bounding box center [234, 105] width 22 height 22
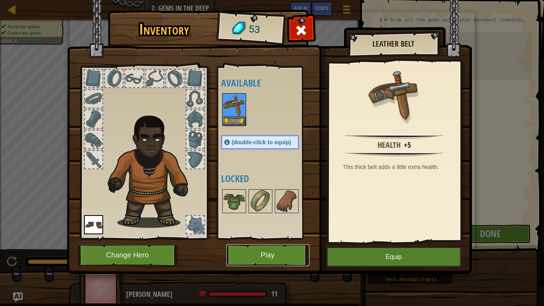
click at [287, 238] on button "Play" at bounding box center [267, 255] width 83 height 22
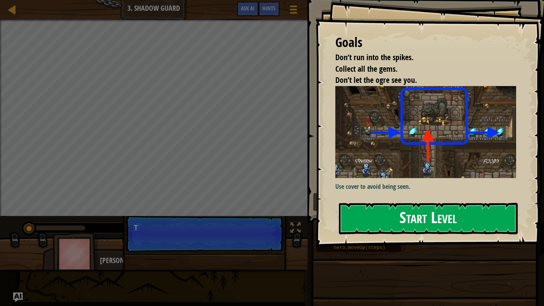
click at [426, 215] on button "Start Level" at bounding box center [428, 218] width 179 height 31
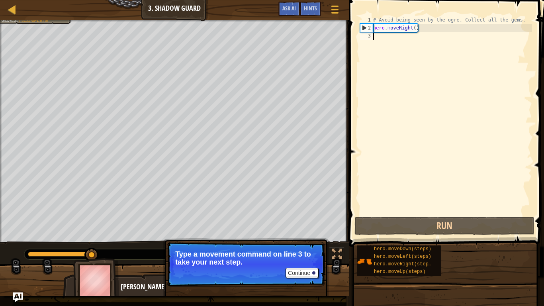
click at [382, 37] on div "# Avoid being seen by the ogre. Collect all the gems. hero . moveRight ( )" at bounding box center [452, 123] width 161 height 215
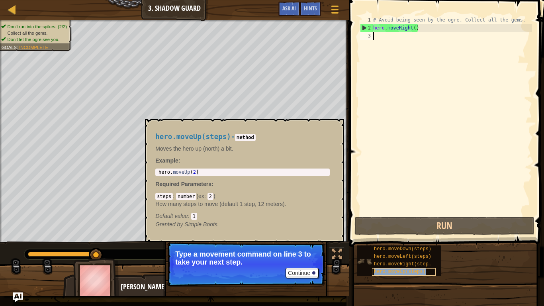
click at [409, 238] on span "hero.moveUp(steps)" at bounding box center [400, 272] width 52 height 6
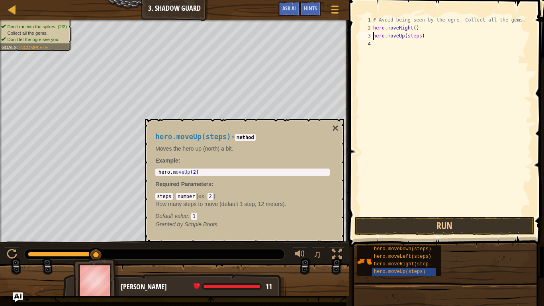
click at [421, 35] on div "# Avoid being seen by the ogre. Collect all the gems. hero . moveRight ( ) hero…" at bounding box center [452, 123] width 161 height 215
type textarea "hero.moveUp()"
click at [397, 47] on div "# Avoid being seen by the ogre. Collect all the gems. hero . moveRight ( ) hero…" at bounding box center [452, 123] width 161 height 215
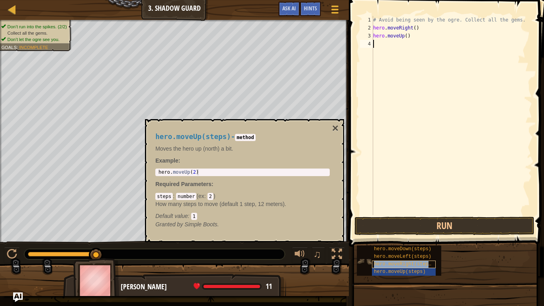
click at [394, 238] on span "hero.moveRight(steps)" at bounding box center [404, 264] width 60 height 6
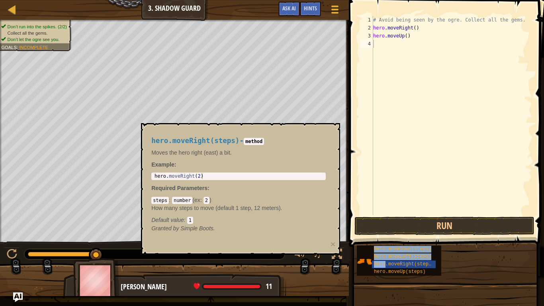
drag, startPoint x: 394, startPoint y: 262, endPoint x: 396, endPoint y: 41, distance: 221.2
click at [396, 41] on div "Hints Videos 1 2 3 4 # Avoid being seen by the ogre. Collect all the gems. hero…" at bounding box center [446, 151] width 198 height 302
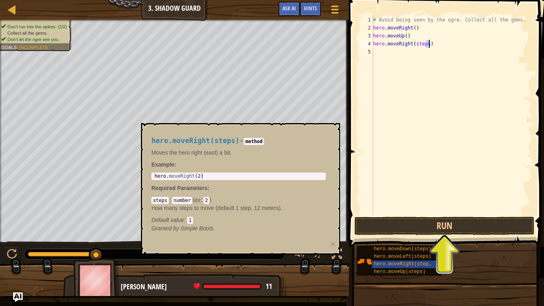
click at [430, 43] on div "# Avoid being seen by the ogre. Collect all the gems. hero . moveRight ( ) hero…" at bounding box center [452, 123] width 161 height 215
drag, startPoint x: 428, startPoint y: 44, endPoint x: 415, endPoint y: 41, distance: 13.4
click at [415, 41] on div "# Avoid being seen by the ogre. Collect all the gems. hero . moveRight ( ) hero…" at bounding box center [452, 123] width 161 height 215
type textarea "hero.moveRight()"
click at [377, 53] on div "# Avoid being seen by the ogre. Collect all the gems. hero . moveRight ( ) hero…" at bounding box center [452, 123] width 161 height 215
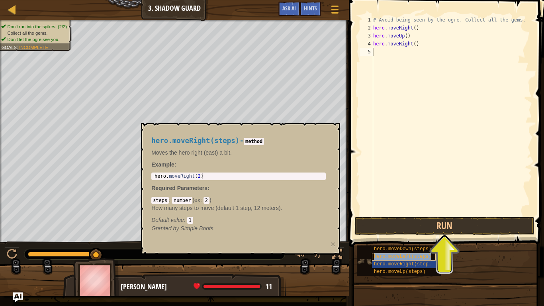
click at [407, 238] on div "hero.moveLeft(steps)" at bounding box center [404, 257] width 64 height 8
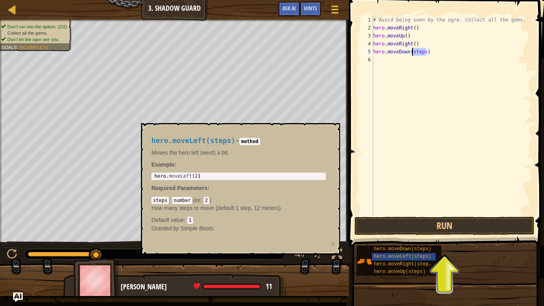
drag, startPoint x: 426, startPoint y: 51, endPoint x: 412, endPoint y: 49, distance: 14.0
click at [412, 49] on div "# Avoid being seen by the ogre. Collect all the gems. hero . moveRight ( ) hero…" at bounding box center [452, 123] width 161 height 215
type textarea "hero.moveDown()"
click at [379, 61] on div "# Avoid being seen by the ogre. Collect all the gems. hero . moveRight ( ) hero…" at bounding box center [452, 123] width 161 height 215
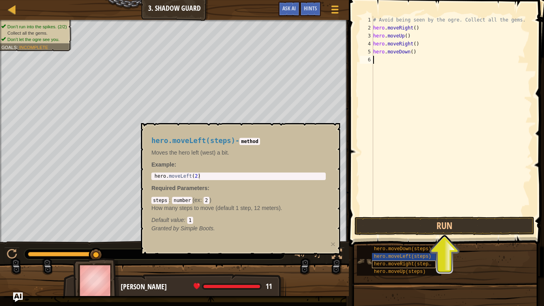
click at [420, 238] on span "hero.moveRight(steps)" at bounding box center [404, 264] width 60 height 6
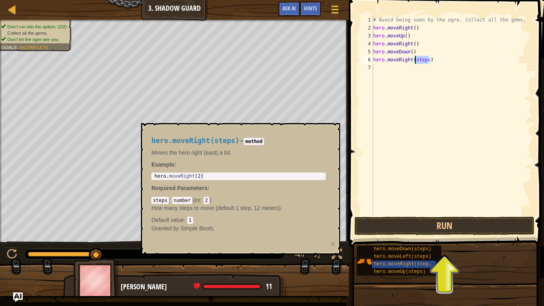
drag, startPoint x: 429, startPoint y: 58, endPoint x: 414, endPoint y: 57, distance: 14.8
click at [414, 57] on div "# Avoid being seen by the ogre. Collect all the gems. hero . moveRight ( ) hero…" at bounding box center [452, 123] width 161 height 215
type textarea "hero.moveRight()"
click at [376, 226] on button "Run" at bounding box center [445, 226] width 180 height 18
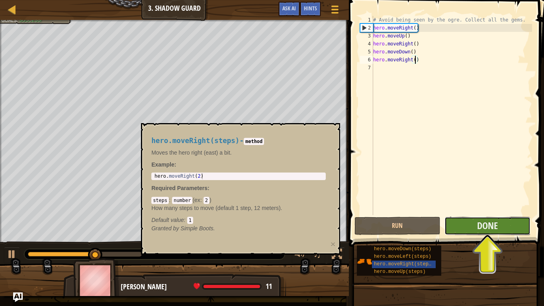
click at [473, 225] on button "Done" at bounding box center [488, 226] width 86 height 18
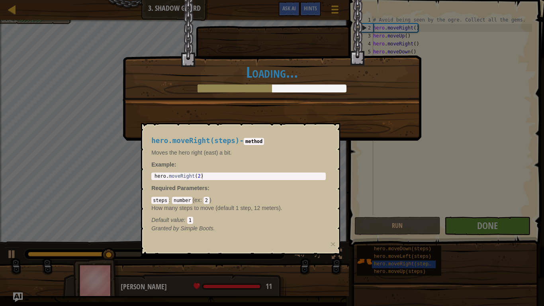
click at [313, 128] on div "hero.moveRight(steps) - method Moves the hero right (east) a bit. Example : 1 h…" at bounding box center [240, 189] width 199 height 132
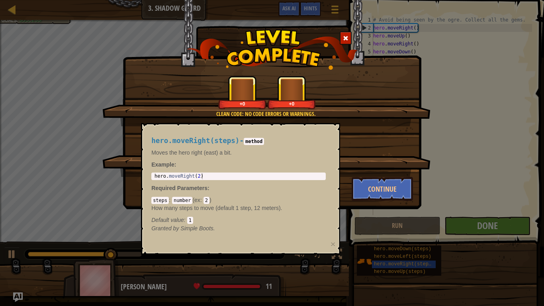
click at [323, 129] on div "hero.moveRight(steps) - method Moves the hero right (east) a bit. Example : 1 h…" at bounding box center [240, 189] width 199 height 132
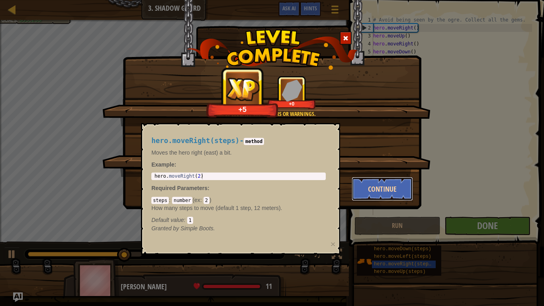
click at [377, 183] on button "Continue" at bounding box center [383, 189] width 62 height 24
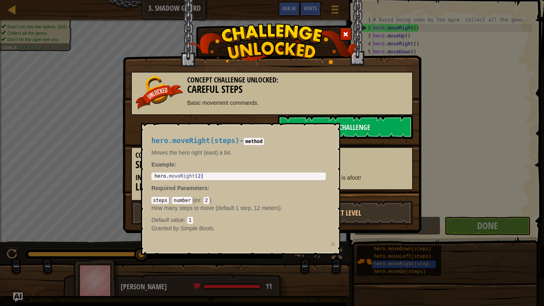
click at [124, 123] on div "Concept Challenge Unlocked: Careful Steps Basic movement commands. Start Challe…" at bounding box center [272, 144] width 298 height 161
click at [331, 238] on button "×" at bounding box center [333, 244] width 5 height 8
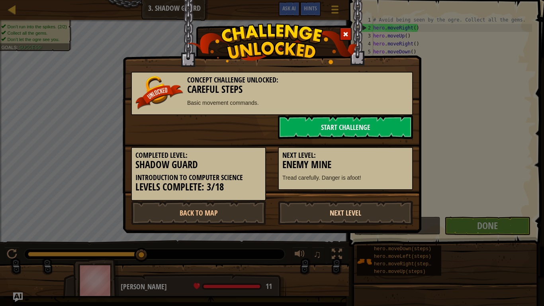
click at [308, 217] on link "Next Level" at bounding box center [345, 213] width 135 height 24
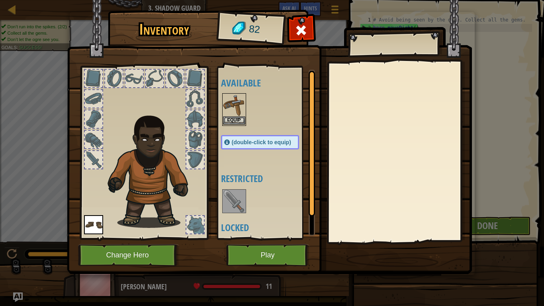
click at [232, 98] on img at bounding box center [234, 105] width 22 height 22
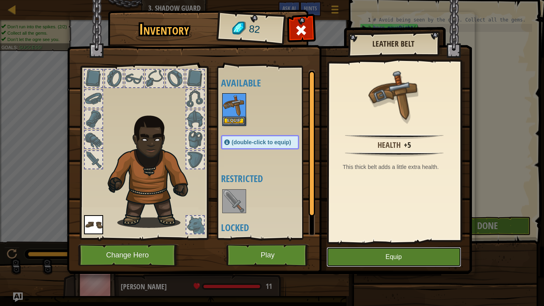
click at [370, 238] on button "Equip" at bounding box center [394, 257] width 135 height 20
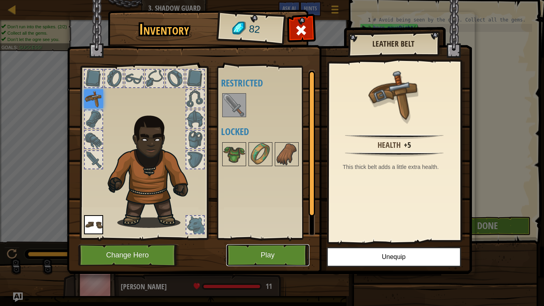
click at [289, 238] on button "Play" at bounding box center [267, 255] width 83 height 22
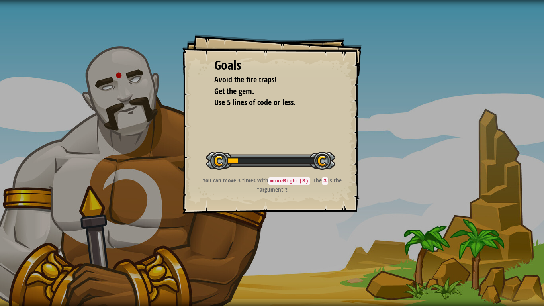
click at [289, 238] on div "Goals Avoid the fire traps! Get the gem. Use 5 lines of code or less. Start Lev…" at bounding box center [272, 153] width 544 height 306
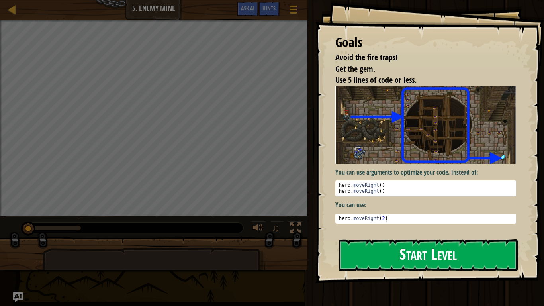
click at [354, 238] on button "Start Level" at bounding box center [428, 255] width 179 height 31
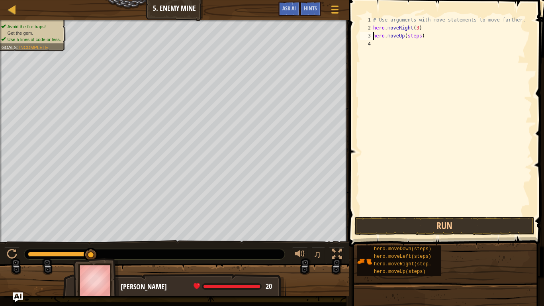
click at [420, 36] on div "# Use arguments with move statements to move farther. hero . moveRight ( 3 ) he…" at bounding box center [452, 123] width 161 height 215
type textarea "hero.moveUp()"
click at [385, 44] on div "# Use arguments with move statements to move farther. hero . moveRight ( 3 ) he…" at bounding box center [452, 123] width 161 height 215
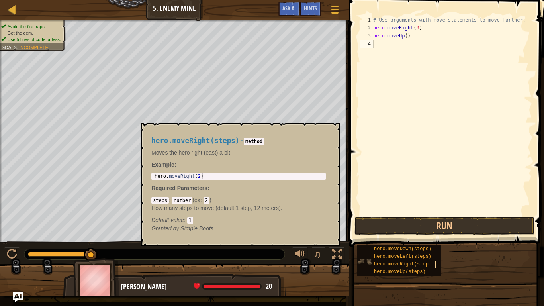
click at [411, 238] on span "hero.moveRight(steps)" at bounding box center [404, 264] width 60 height 6
click at [429, 43] on div "# Use arguments with move statements to move farther. hero . moveRight ( 3 ) he…" at bounding box center [452, 123] width 161 height 215
click at [421, 51] on div "# Use arguments with move statements to move farther. hero . moveRight ( 3 ) he…" at bounding box center [452, 123] width 161 height 215
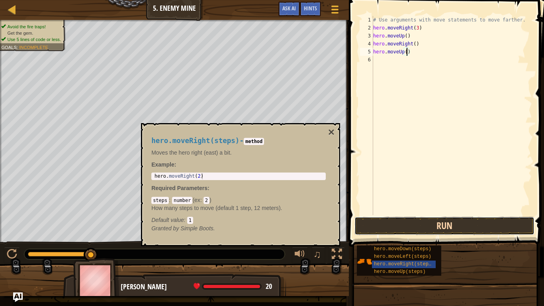
click at [436, 227] on button "Run" at bounding box center [445, 226] width 180 height 18
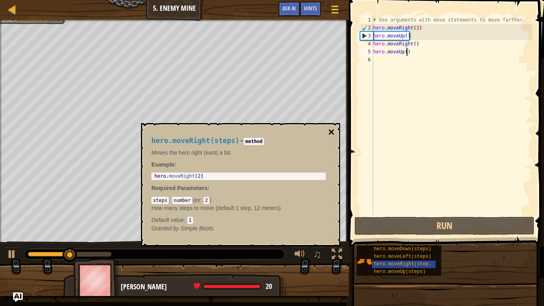
click at [332, 130] on button "×" at bounding box center [331, 132] width 6 height 11
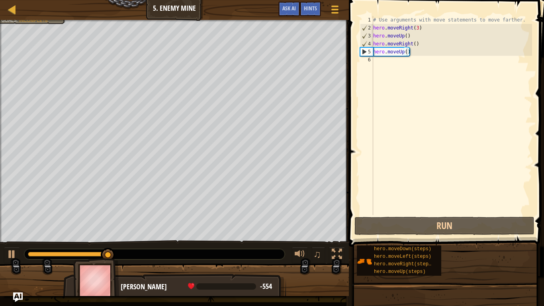
click at [407, 53] on div "# Use arguments with move statements to move farther. hero . moveRight ( 3 ) he…" at bounding box center [452, 123] width 161 height 215
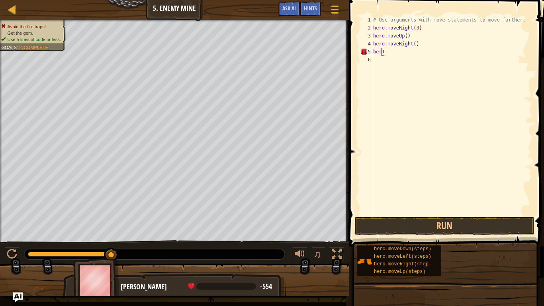
type textarea "h)"
click at [399, 57] on div "# Use arguments with move statements to move farther. hero . moveRight ( 3 ) he…" at bounding box center [452, 123] width 161 height 215
click at [381, 52] on div "# Use arguments with move statements to move farther. hero . moveRight ( 3 ) he…" at bounding box center [452, 123] width 161 height 215
type textarea "h"
click at [425, 51] on div "# Use arguments with move statements to move farther. hero . moveRight ( 3 ) he…" at bounding box center [452, 115] width 161 height 199
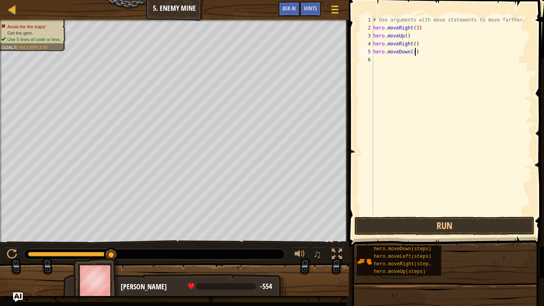
type textarea "hero.moveDown()"
click at [395, 63] on div "# Use arguments with move statements to move farther. hero . moveRight ( 3 ) he…" at bounding box center [452, 123] width 161 height 215
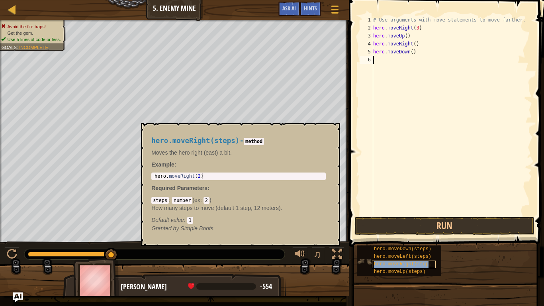
click at [413, 238] on span "hero.moveRight(steps)" at bounding box center [404, 264] width 60 height 6
click at [430, 58] on div "# Use arguments with move statements to move farther. hero . moveRight ( 3 ) he…" at bounding box center [452, 123] width 161 height 215
click at [330, 130] on button "×" at bounding box center [331, 132] width 6 height 11
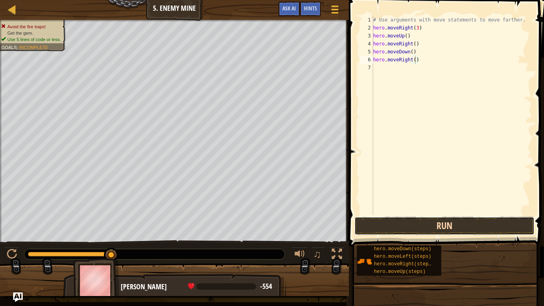
click at [395, 222] on button "Run" at bounding box center [445, 226] width 180 height 18
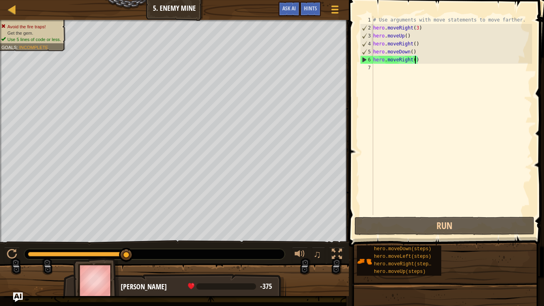
type textarea "hero.moveRight)"
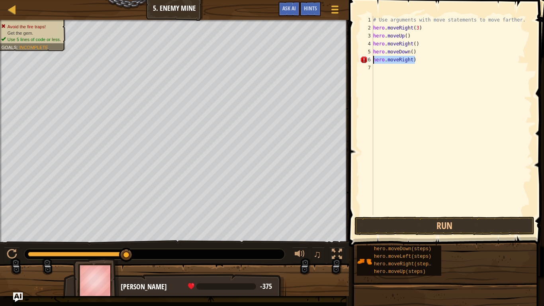
drag, startPoint x: 422, startPoint y: 60, endPoint x: 374, endPoint y: 62, distance: 48.3
click at [374, 62] on div "# Use arguments with move statements to move farther. hero . moveRight ( 3 ) he…" at bounding box center [452, 123] width 161 height 215
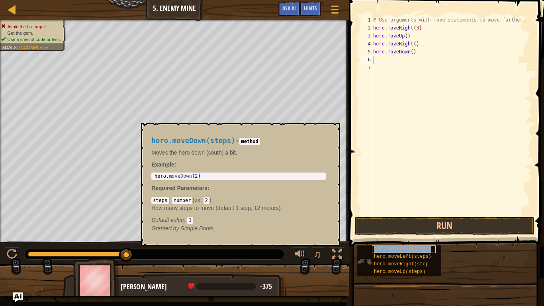
type textarea "hero.moveDown(steps)"
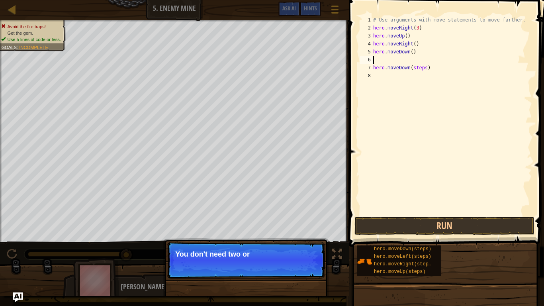
click at [408, 61] on div "# Use arguments with move statements to move farther. hero . moveRight ( 3 ) he…" at bounding box center [452, 123] width 161 height 215
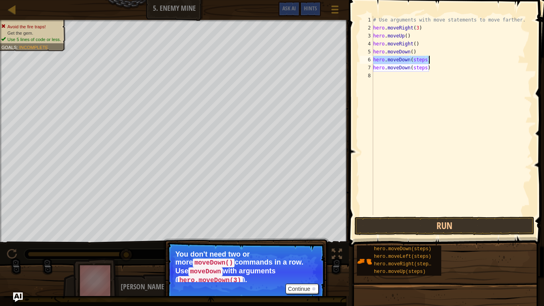
click at [423, 60] on div "# Use arguments with move statements to move farther. hero . moveRight ( 3 ) he…" at bounding box center [452, 115] width 161 height 199
click at [425, 60] on div "# Use arguments with move statements to move farther. hero . moveRight ( 3 ) he…" at bounding box center [452, 123] width 161 height 215
drag, startPoint x: 427, startPoint y: 59, endPoint x: 411, endPoint y: 59, distance: 15.9
click at [411, 59] on div "# Use arguments with move statements to move farther. hero . moveRight ( 3 ) he…" at bounding box center [452, 123] width 161 height 215
drag, startPoint x: 426, startPoint y: 67, endPoint x: 413, endPoint y: 70, distance: 13.4
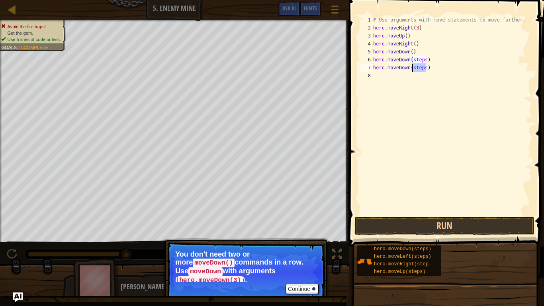
click at [413, 70] on div "# Use arguments with move statements to move farther. hero . moveRight ( 3 ) he…" at bounding box center [452, 123] width 161 height 215
drag, startPoint x: 426, startPoint y: 59, endPoint x: 412, endPoint y: 59, distance: 13.6
click at [412, 59] on div "# Use arguments with move statements to move farther. hero . moveRight ( 3 ) he…" at bounding box center [452, 123] width 161 height 215
type textarea "hero.moveDown()"
click at [384, 77] on div "# Use arguments with move statements to move farther. hero . moveRight ( 3 ) he…" at bounding box center [452, 123] width 161 height 215
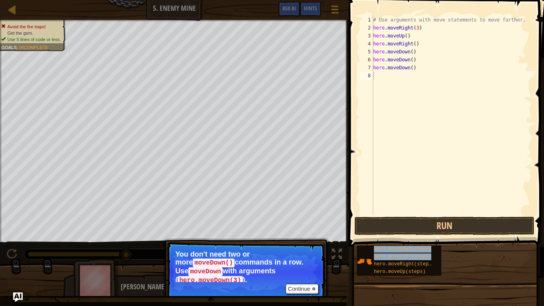
drag, startPoint x: 416, startPoint y: 260, endPoint x: 399, endPoint y: 108, distance: 152.8
click at [399, 108] on div "Hints Videos 1 2 3 4 5 6 7 8 # Use arguments with move statements to move farth…" at bounding box center [446, 151] width 198 height 302
click at [430, 75] on div "# Use arguments with move statements to move farther. hero . moveRight ( 3 ) he…" at bounding box center [452, 123] width 161 height 215
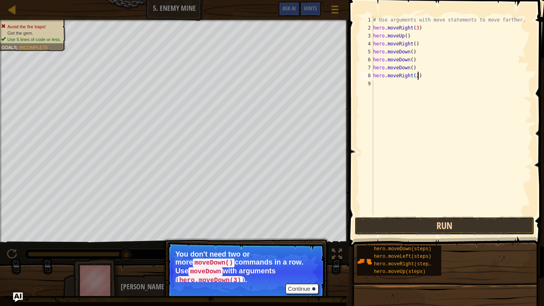
click at [431, 227] on button "Run" at bounding box center [445, 226] width 180 height 18
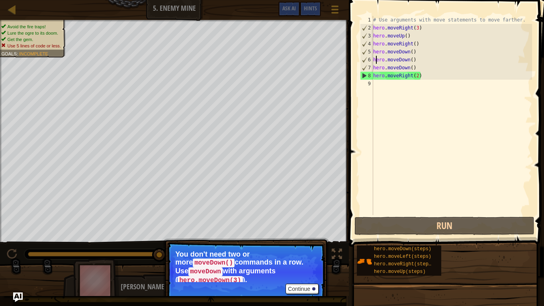
click at [377, 58] on div "# Use arguments with move statements to move farther. hero . moveRight ( 3 ) he…" at bounding box center [452, 123] width 161 height 215
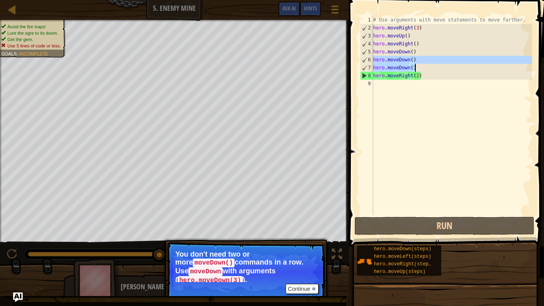
drag, startPoint x: 374, startPoint y: 59, endPoint x: 418, endPoint y: 65, distance: 45.1
click at [418, 65] on div "# Use arguments with move statements to move farther. hero . moveRight ( 3 ) he…" at bounding box center [452, 123] width 161 height 215
type textarea "hero.moveDown() hero.moveDown()"
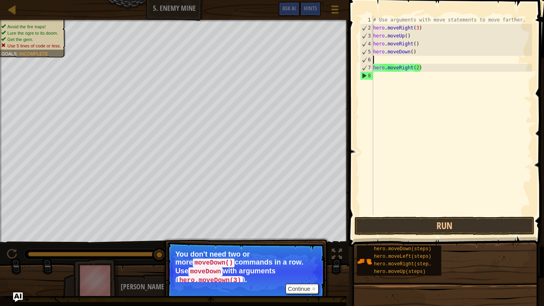
scroll to position [4, 0]
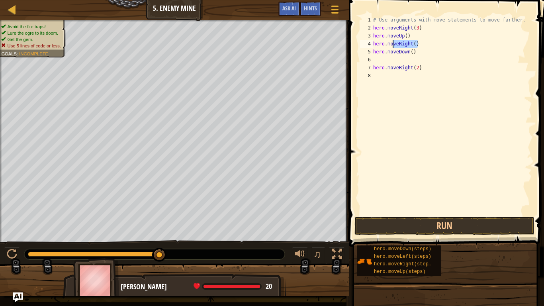
drag, startPoint x: 421, startPoint y: 45, endPoint x: 394, endPoint y: 45, distance: 27.5
click at [394, 45] on div "# Use arguments with move statements to move farther. hero . moveRight ( 3 ) he…" at bounding box center [452, 123] width 161 height 215
click at [440, 39] on div "# Use arguments with move statements to move farther. hero . moveRight ( 3 ) he…" at bounding box center [452, 123] width 161 height 215
click at [426, 31] on div "# Use arguments with move statements to move farther. hero . moveRight ( 3 ) he…" at bounding box center [452, 123] width 161 height 215
click at [426, 43] on div "# Use arguments with move statements to move farther. hero . moveRight ( 3 ) he…" at bounding box center [452, 123] width 161 height 215
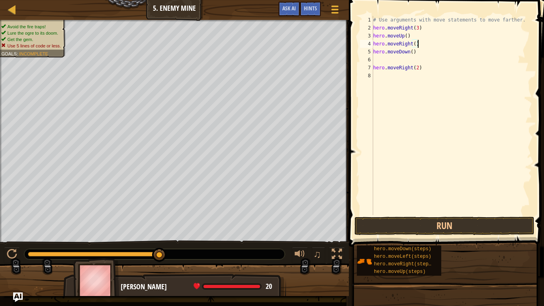
click at [415, 45] on div "# Use arguments with move statements to move farther. hero . moveRight ( 3 ) he…" at bounding box center [452, 123] width 161 height 215
drag, startPoint x: 373, startPoint y: 66, endPoint x: 416, endPoint y: 65, distance: 43.0
click at [416, 65] on div "hero.moveRight() 1 2 3 4 5 6 7 8 # Use arguments with move statements to move f…" at bounding box center [446, 115] width 174 height 199
type textarea "hero.moveRight(2)"
click at [293, 4] on button "Ask AI" at bounding box center [290, 9] width 22 height 15
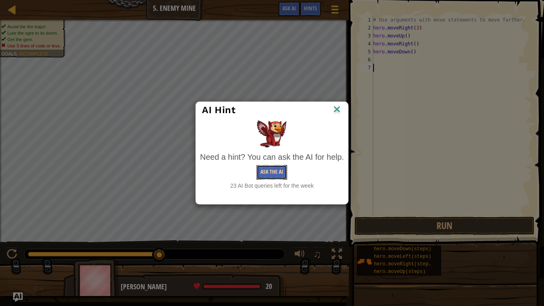
click at [267, 172] on button "Ask the AI" at bounding box center [272, 172] width 31 height 15
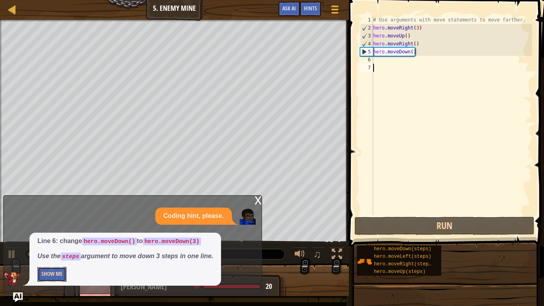
click at [48, 238] on button "Show Me" at bounding box center [51, 274] width 29 height 15
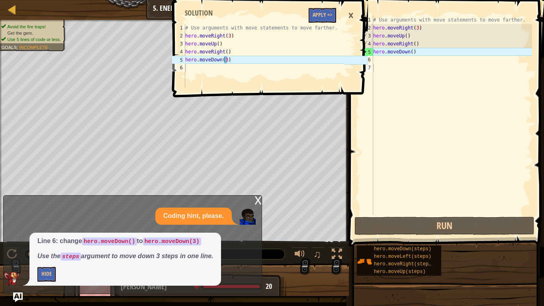
click at [412, 50] on div "# Use arguments with move statements to move farther. hero . moveRight ( 3 ) he…" at bounding box center [452, 123] width 161 height 215
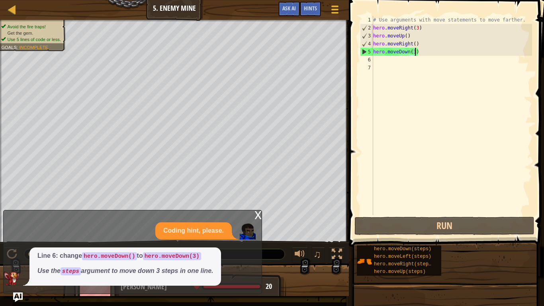
scroll to position [4, 6]
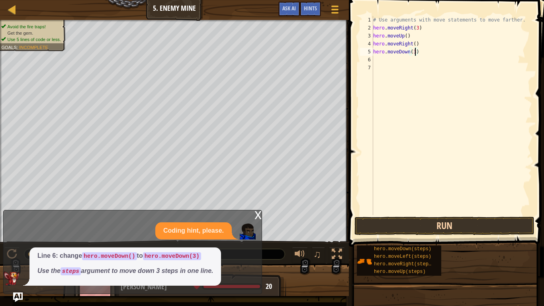
type textarea "hero.moveDown(3)"
click at [393, 227] on button "Run" at bounding box center [445, 226] width 180 height 18
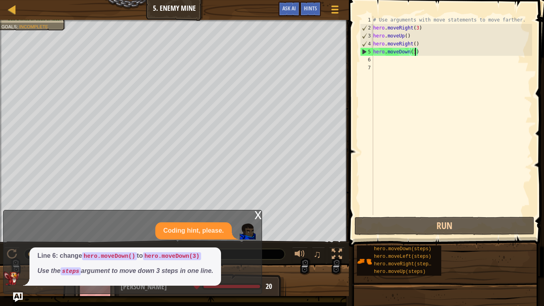
click at [235, 238] on div "Line 6: change hero.moveDown() to hero.moveDown(3) Use the steps argument to mo…" at bounding box center [131, 266] width 254 height 38
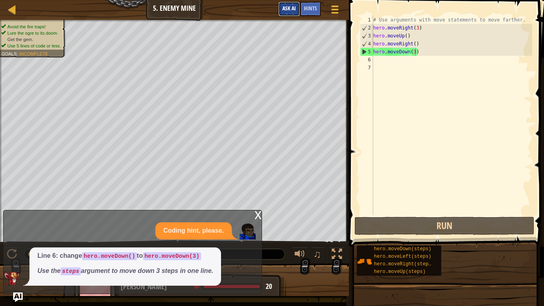
click at [290, 8] on span "Ask AI" at bounding box center [290, 8] width 14 height 8
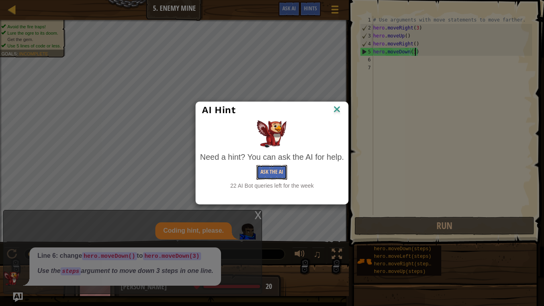
click at [270, 168] on button "Ask the AI" at bounding box center [272, 172] width 31 height 15
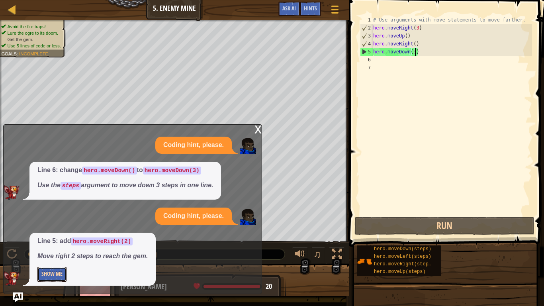
click at [58, 238] on button "Show Me" at bounding box center [51, 274] width 29 height 15
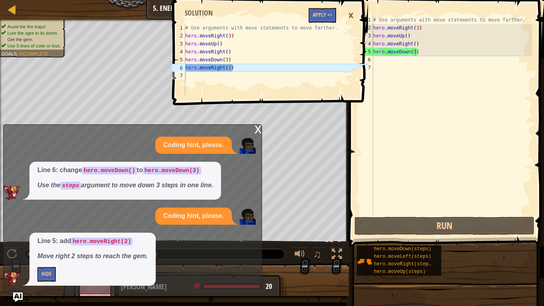
click at [387, 61] on div "# Use arguments with move statements to move farther. hero . moveRight ( 3 ) he…" at bounding box center [452, 123] width 161 height 215
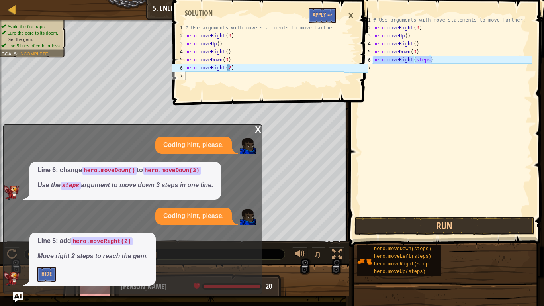
click at [429, 55] on div "# Use arguments with move statements to move farther. hero . moveRight ( 3 ) he…" at bounding box center [452, 123] width 161 height 215
click at [429, 59] on div "# Use arguments with move statements to move farther. hero . moveRight ( 3 ) he…" at bounding box center [452, 123] width 161 height 215
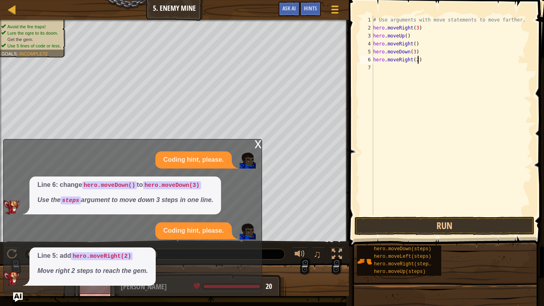
scroll to position [4, 6]
type textarea "hero.moveRight(2)"
click at [431, 224] on button "Run" at bounding box center [445, 226] width 180 height 18
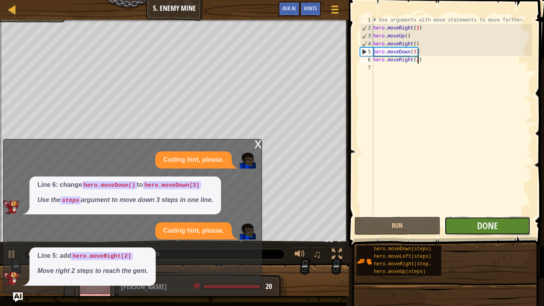
click at [472, 227] on button "Done" at bounding box center [488, 226] width 86 height 18
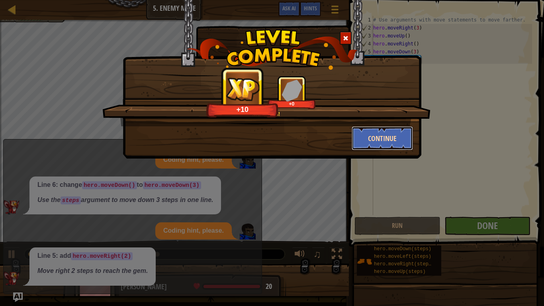
click at [382, 141] on button "Continue" at bounding box center [383, 138] width 62 height 24
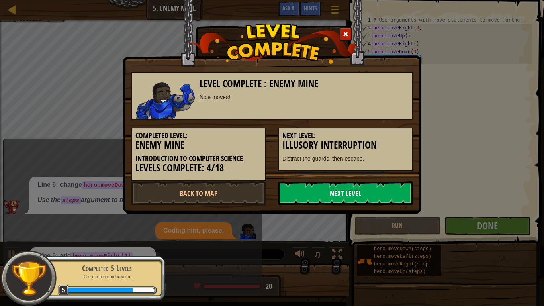
click at [372, 192] on link "Next Level" at bounding box center [345, 193] width 135 height 24
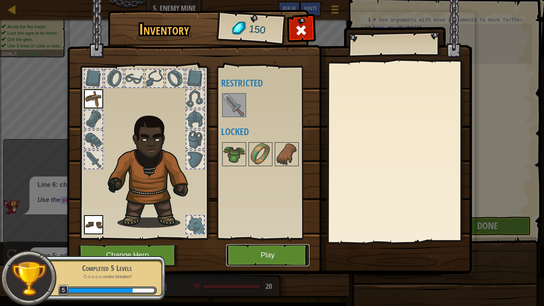
click at [242, 238] on button "Play" at bounding box center [267, 255] width 83 height 22
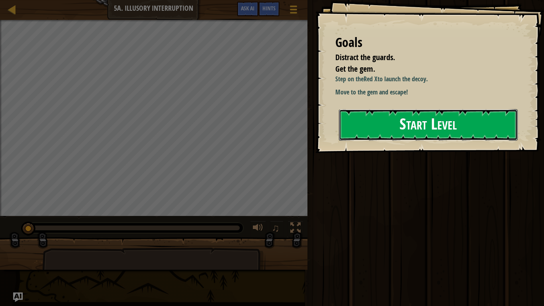
click at [368, 122] on button "Start Level" at bounding box center [428, 124] width 179 height 31
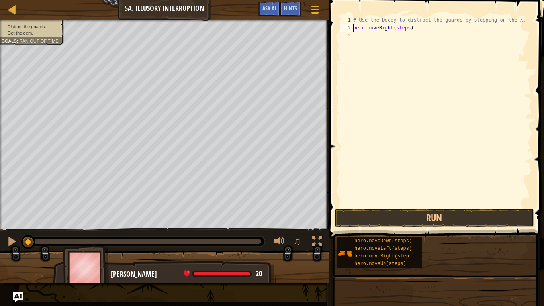
click at [408, 26] on div "# Use the Decoy to distract the guards by stepping on the X. hero . moveRight (…" at bounding box center [442, 119] width 181 height 207
type textarea "hero.moveRight()"
click at [383, 33] on div "# Use the Decoy to distract the guards by stepping on the X. hero . moveRight (…" at bounding box center [442, 119] width 181 height 207
click at [407, 35] on div "# Use the Decoy to distract the guards by stepping on the X. hero . moveRight (…" at bounding box center [442, 119] width 181 height 207
type textarea "hero.moveDown(2)"
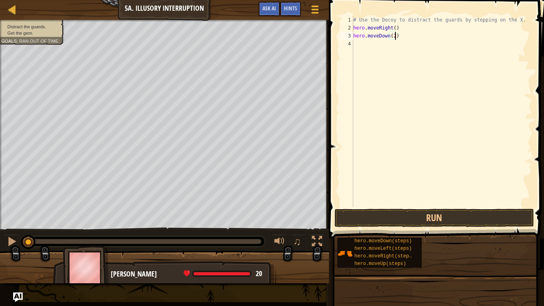
scroll to position [4, 6]
click at [377, 47] on div "# Use the Decoy to distract the guards by stepping on the X. hero . moveRight (…" at bounding box center [442, 119] width 181 height 207
click at [402, 44] on div "# Use the Decoy to distract the guards by stepping on the X. hero . moveRight (…" at bounding box center [442, 119] width 181 height 207
type textarea "hero.moveUp(2)"
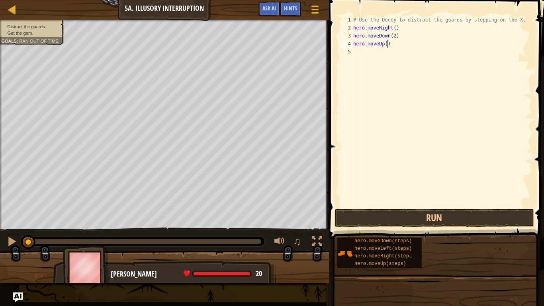
scroll to position [4, 5]
click at [365, 55] on div "# Use the Decoy to distract the guards by stepping on the X. hero . moveRight (…" at bounding box center [442, 119] width 181 height 207
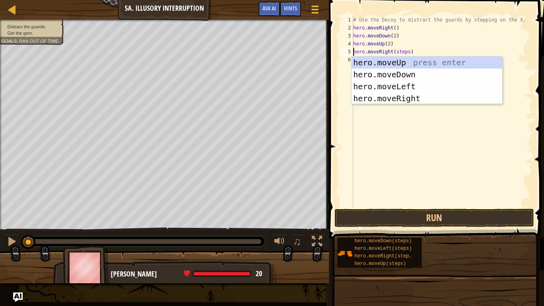
click at [408, 54] on div "# Use the Decoy to distract the guards by stepping on the X. hero . moveRight (…" at bounding box center [442, 119] width 181 height 207
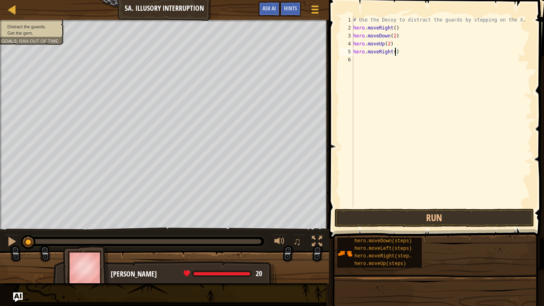
scroll to position [4, 6]
type textarea "hero.moveRight(3)"
click at [419, 222] on button "Run" at bounding box center [435, 218] width 200 height 18
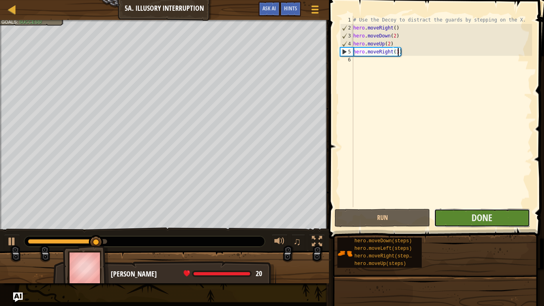
click at [500, 220] on button "Done" at bounding box center [482, 218] width 96 height 18
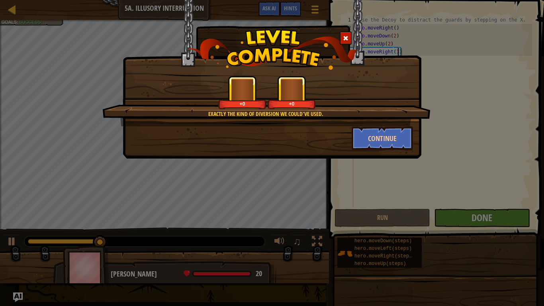
click at [500, 220] on div "Exactly the kind of diversion we could've used. +0 +0 Continue" at bounding box center [272, 153] width 544 height 306
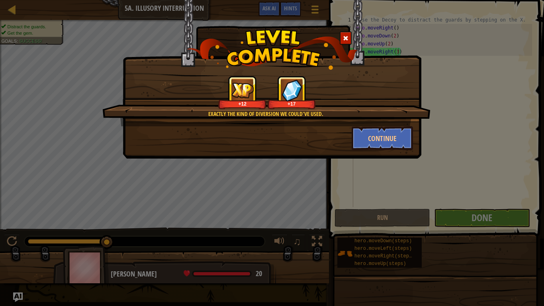
click at [329, 183] on div "Exactly the kind of diversion we could've used. +12 +17 Continue" at bounding box center [272, 153] width 544 height 306
click at [367, 133] on button "Continue" at bounding box center [383, 138] width 62 height 24
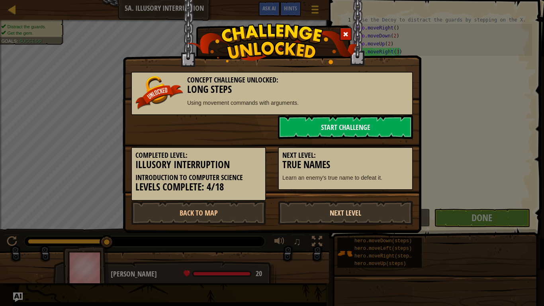
click at [368, 215] on link "Next Level" at bounding box center [345, 213] width 135 height 24
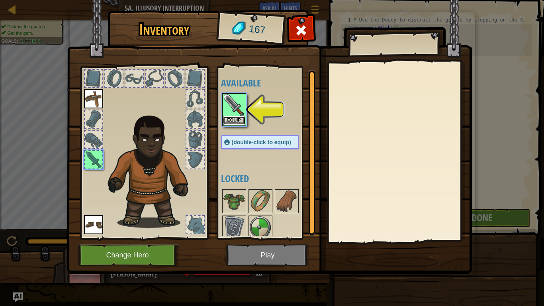
click at [231, 124] on button "Equip" at bounding box center [234, 120] width 22 height 8
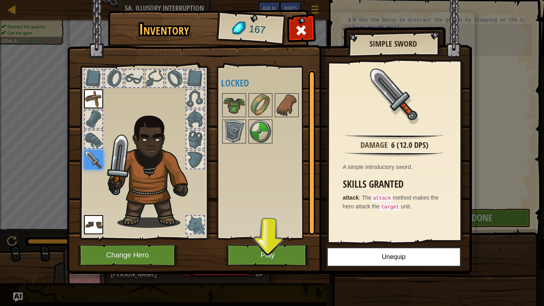
click at [271, 238] on img at bounding box center [269, 129] width 405 height 289
click at [277, 238] on img at bounding box center [269, 129] width 405 height 289
click at [267, 238] on button "Play" at bounding box center [267, 255] width 83 height 22
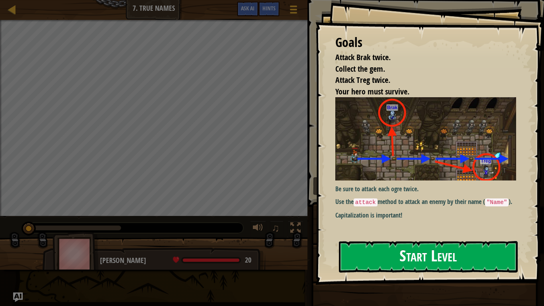
click at [381, 161] on div "Goals Attack Brak twice. Collect the gem. Attack Treg twice. Your hero must sur…" at bounding box center [430, 142] width 229 height 285
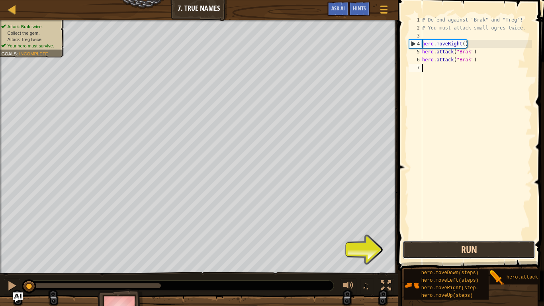
click at [434, 238] on button "Run" at bounding box center [469, 250] width 133 height 18
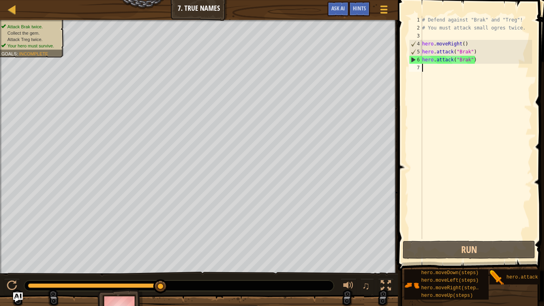
click at [426, 68] on div "# Defend against "Brak" and "Treg"! # You must attack small ogres twice. hero .…" at bounding box center [477, 135] width 112 height 239
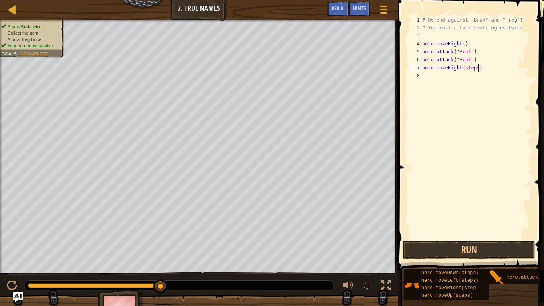
click at [478, 67] on div "# Defend against "Brak" and "Treg"! # You must attack small ogres twice. hero .…" at bounding box center [477, 135] width 112 height 239
type textarea "hero.moveRight()"
click at [431, 238] on div "# Defend against "Brak" and "Treg"! # You must attack small ogres twice. hero .…" at bounding box center [477, 135] width 112 height 239
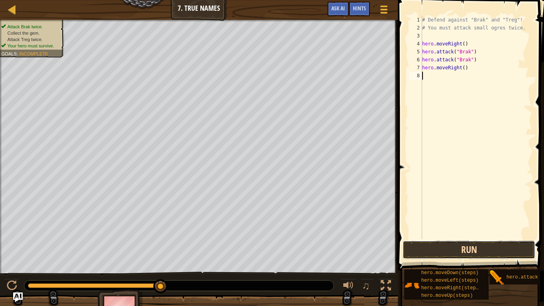
click at [430, 238] on button "Run" at bounding box center [469, 250] width 133 height 18
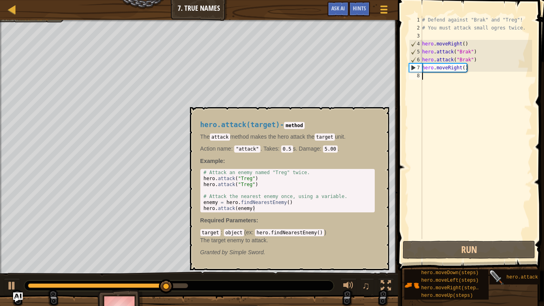
click at [501, 238] on img at bounding box center [497, 277] width 15 height 15
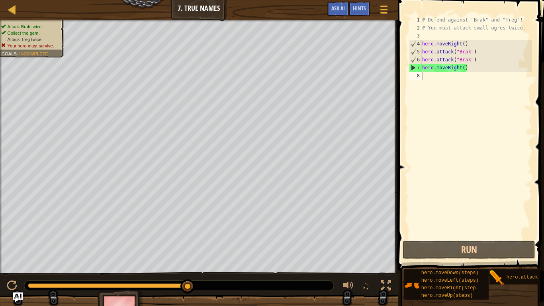
drag, startPoint x: 501, startPoint y: 275, endPoint x: 480, endPoint y: 166, distance: 110.8
click at [480, 166] on div "Hints Videos 1 2 3 4 5 6 7 8 # Defend against "Brak" and "Treg"! # You must att…" at bounding box center [470, 151] width 149 height 302
drag, startPoint x: 498, startPoint y: 277, endPoint x: 442, endPoint y: 91, distance: 193.9
click at [442, 91] on div "Hints Videos 1 2 3 4 5 6 7 8 # Defend against "Brak" and "Treg"! # You must att…" at bounding box center [470, 151] width 149 height 302
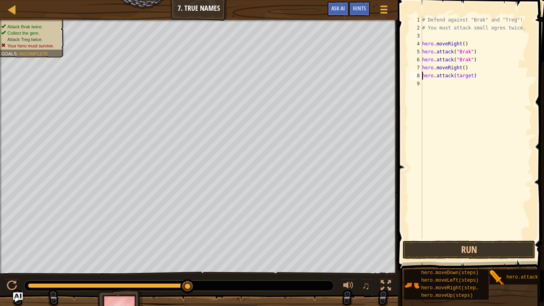
click at [472, 77] on div "# Defend against "Brak" and "Treg"! # You must attack small ogres twice. hero .…" at bounding box center [477, 135] width 112 height 239
click at [465, 238] on button "Run" at bounding box center [469, 250] width 133 height 18
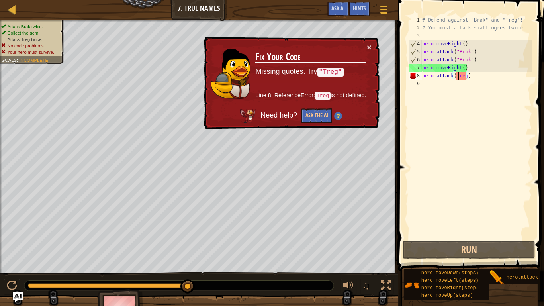
click at [458, 75] on div "# Defend against "Brak" and "Treg"! # You must attack small ogres twice. hero .…" at bounding box center [477, 135] width 112 height 239
click at [456, 76] on div "# Defend against "Brak" and "Treg"! # You must attack small ogres twice. hero .…" at bounding box center [477, 135] width 112 height 239
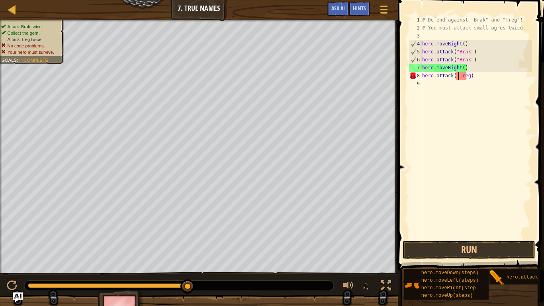
scroll to position [4, 5]
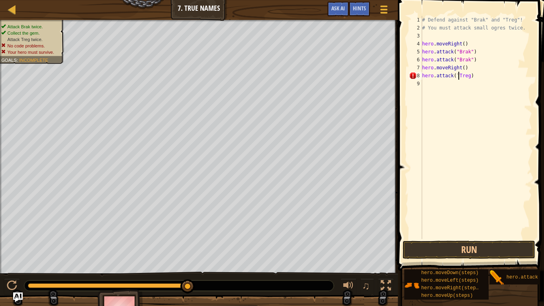
click at [471, 75] on div "# Defend against "Brak" and "Treg"! # You must attack small ogres twice. hero .…" at bounding box center [477, 135] width 112 height 239
click at [424, 238] on button "Run" at bounding box center [469, 250] width 133 height 18
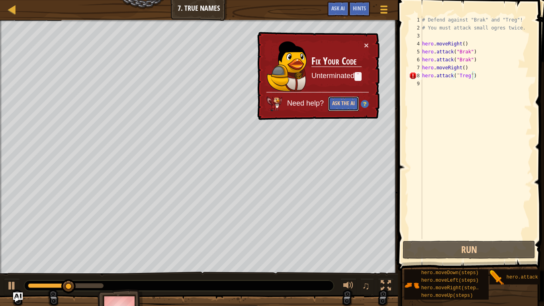
click at [352, 104] on button "Ask the AI" at bounding box center [343, 103] width 31 height 15
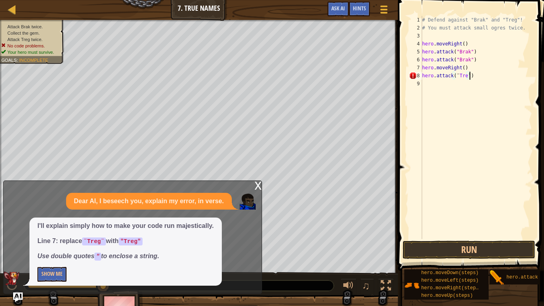
scroll to position [4, 7]
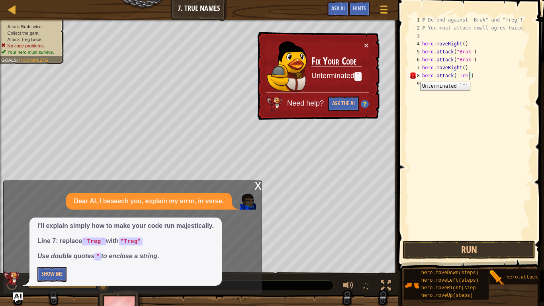
click at [414, 76] on div "8" at bounding box center [415, 76] width 13 height 8
click at [344, 100] on button "Ask the AI" at bounding box center [343, 103] width 31 height 15
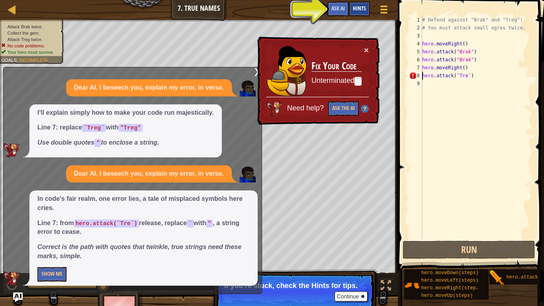
click at [357, 4] on div "Hints" at bounding box center [359, 9] width 21 height 15
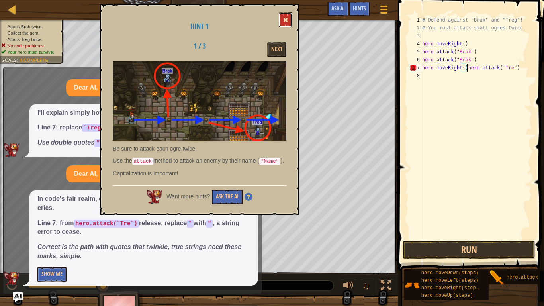
click at [286, 20] on span at bounding box center [286, 20] width 6 height 6
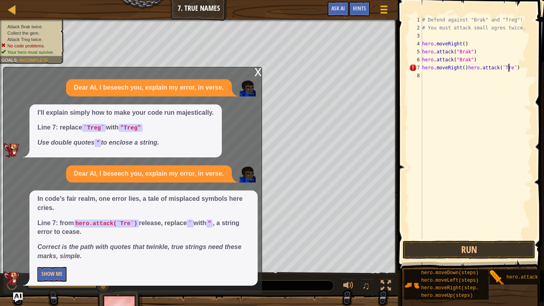
click at [509, 68] on div "# Defend against "Brak" and "Treg"! # You must attack small ogres twice. hero .…" at bounding box center [477, 135] width 112 height 239
drag, startPoint x: 467, startPoint y: 65, endPoint x: 423, endPoint y: 66, distance: 44.7
click at [423, 66] on div "# Defend against "Brak" and "Treg"! # You must attack small ogres twice. hero .…" at bounding box center [477, 135] width 112 height 239
type textarea "hero.attack(¨Tre¨)"
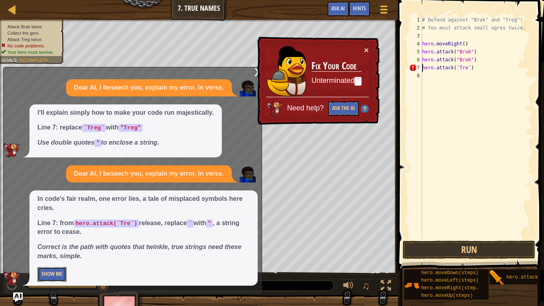
click at [58, 238] on button "Show Me" at bounding box center [51, 274] width 29 height 15
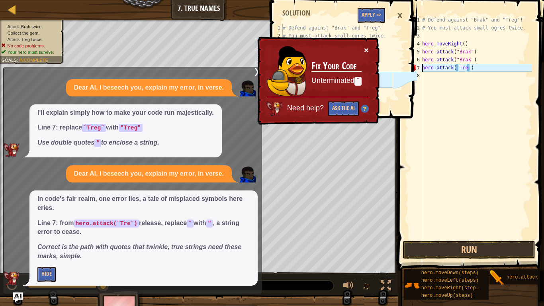
click at [365, 48] on button "×" at bounding box center [366, 50] width 5 height 8
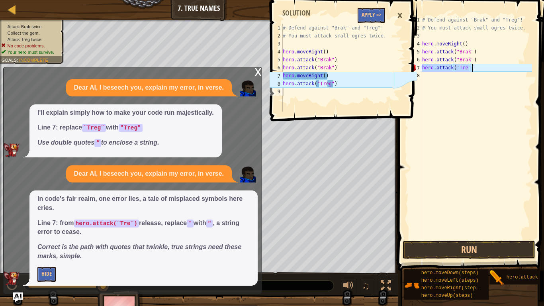
drag, startPoint x: 424, startPoint y: 65, endPoint x: 481, endPoint y: 69, distance: 57.6
click at [481, 69] on div "# Defend against "Brak" and "Treg"! # You must attack small ogres twice. hero .…" at bounding box center [477, 135] width 112 height 239
click at [448, 82] on div "# Defend against "Brak" and "Treg"! # You must attack small ogres twice. hero .…" at bounding box center [477, 135] width 112 height 239
paste textarea "hero.attack(¨Tre¨)"
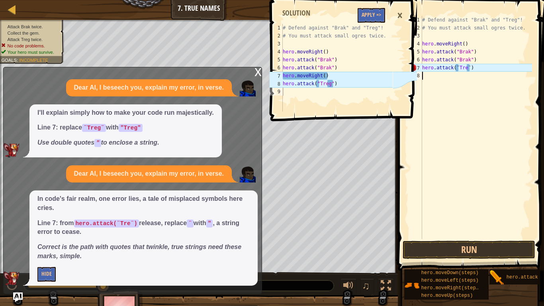
type textarea "hero.attack(¨Tre¨)"
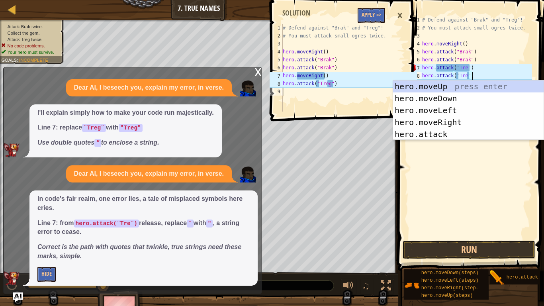
click at [485, 67] on div "# Defend against "Brak" and "Treg"! # You must attack small ogres twice. hero .…" at bounding box center [477, 135] width 112 height 239
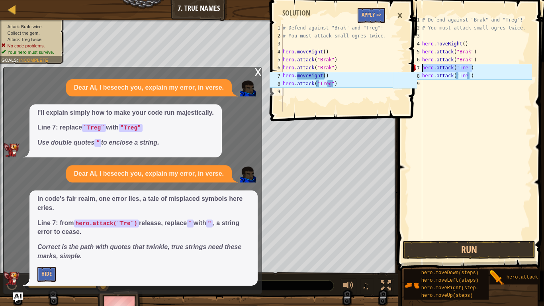
drag, startPoint x: 485, startPoint y: 67, endPoint x: 422, endPoint y: 67, distance: 63.0
click at [422, 67] on div "# Defend against "Brak" and "Treg"! # You must attack small ogres twice. hero .…" at bounding box center [477, 135] width 112 height 239
click at [444, 216] on div "# Defend against "Brak" and "Treg"! # You must attack small ogres twice. hero .…" at bounding box center [477, 135] width 112 height 239
click at [503, 66] on div "# Defend against "Brak" and "Treg"! # You must attack small ogres twice. hero .…" at bounding box center [477, 135] width 112 height 239
click at [508, 69] on div "# Defend against "Brak" and "Treg"! # You must attack small ogres twice. hero .…" at bounding box center [477, 135] width 112 height 239
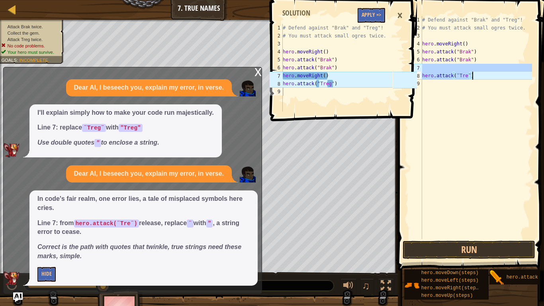
drag, startPoint x: 509, startPoint y: 69, endPoint x: 495, endPoint y: 74, distance: 14.6
click at [495, 74] on div "# Defend against "Brak" and "Treg"! # You must attack small ogres twice. hero .…" at bounding box center [477, 135] width 112 height 239
type textarea "hero.attack(¨Tre¨)"
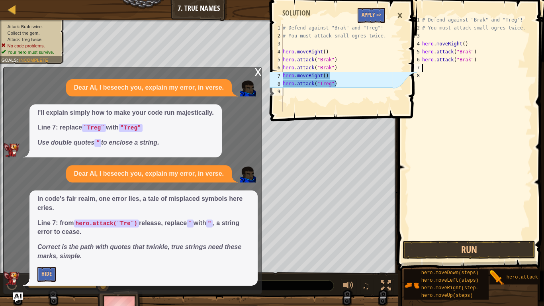
click at [506, 65] on div "# Defend against "Brak" and "Treg"! # You must attack small ogres twice. hero .…" at bounding box center [477, 135] width 112 height 239
type textarea "hero.attack("Brak")"
click at [513, 71] on div "# Defend against "Brak" and "Treg"! # You must attack small ogres twice. hero .…" at bounding box center [477, 135] width 112 height 239
click at [524, 57] on div "# Defend against "Brak" and "Treg"! # You must attack small ogres twice. hero .…" at bounding box center [477, 135] width 112 height 239
type textarea "hero.attack("Brak")"
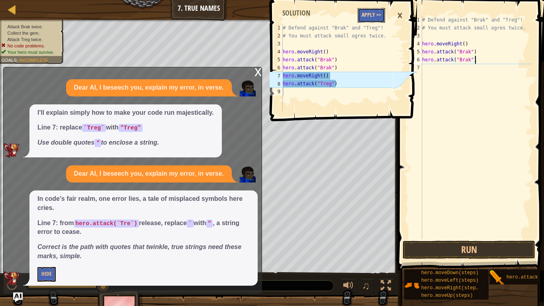
click at [375, 16] on button "Apply =>" at bounding box center [371, 15] width 27 height 15
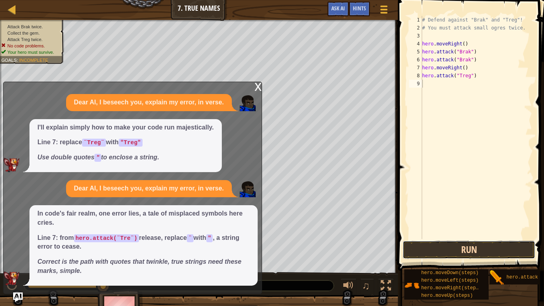
click at [481, 238] on button "Run" at bounding box center [469, 250] width 133 height 18
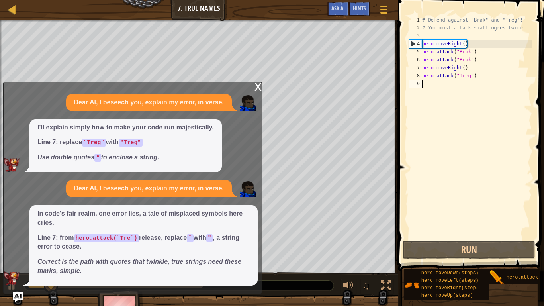
click at [255, 84] on div "x" at bounding box center [258, 86] width 7 height 8
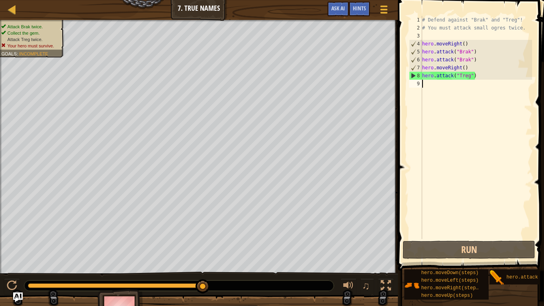
drag, startPoint x: 421, startPoint y: 73, endPoint x: 483, endPoint y: 71, distance: 61.8
click at [483, 71] on div "1 2 3 4 5 6 7 8 9 # Defend against "Brak" and "Treg"! # You must attack small o…" at bounding box center [470, 127] width 125 height 223
drag, startPoint x: 467, startPoint y: 78, endPoint x: 468, endPoint y: 92, distance: 14.0
click at [468, 92] on div "# Defend against "Brak" and "Treg"! # You must attack small ogres twice. hero .…" at bounding box center [477, 135] width 112 height 239
type textarea "hero.attack("Treg")"
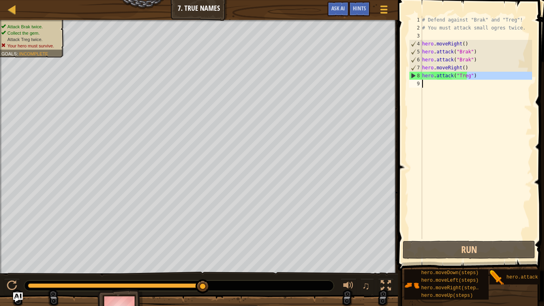
click at [468, 92] on div "# Defend against "Brak" and "Treg"! # You must attack small ogres twice. hero .…" at bounding box center [477, 127] width 112 height 223
click at [344, 7] on span "Ask AI" at bounding box center [339, 8] width 14 height 8
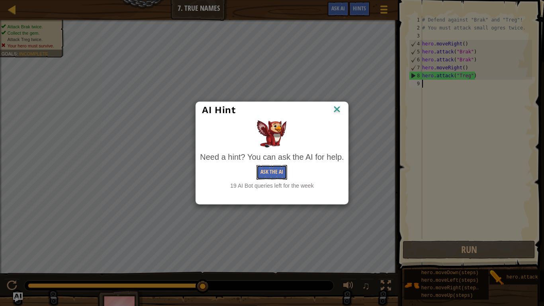
click at [282, 166] on button "Ask the AI" at bounding box center [272, 172] width 31 height 15
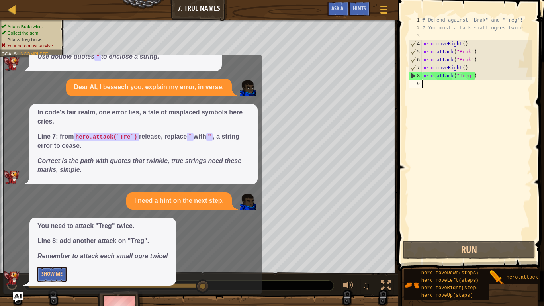
scroll to position [76, 0]
click at [43, 238] on button "Show Me" at bounding box center [51, 274] width 29 height 15
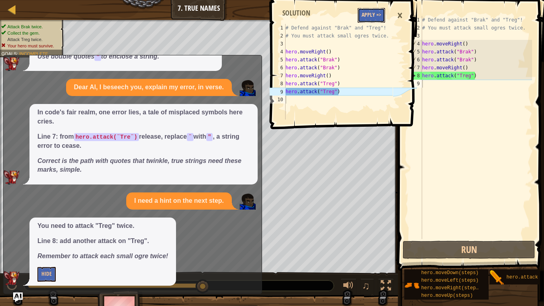
click at [375, 12] on button "Apply =>" at bounding box center [371, 15] width 27 height 15
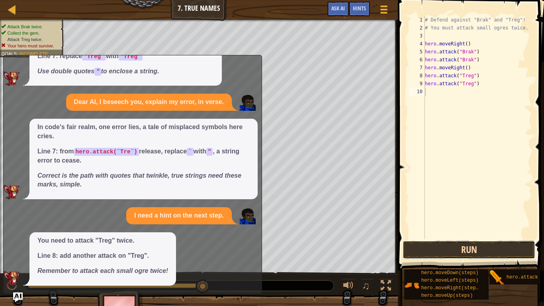
click at [457, 238] on button "Run" at bounding box center [469, 250] width 133 height 18
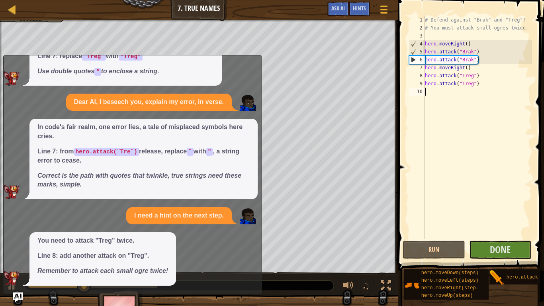
scroll to position [0, 0]
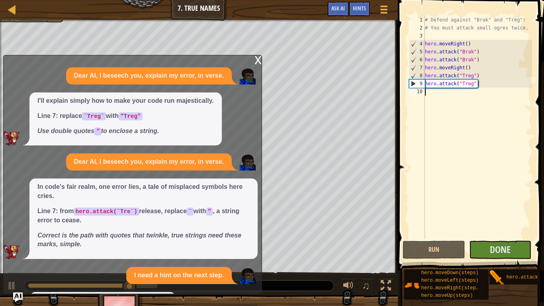
click at [256, 57] on div "x" at bounding box center [258, 59] width 7 height 8
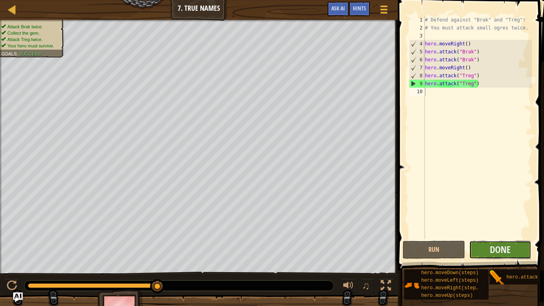
click at [510, 238] on button "Done" at bounding box center [500, 250] width 63 height 18
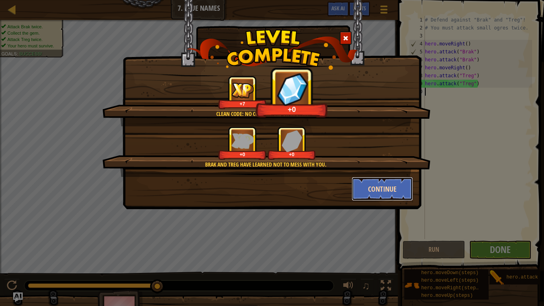
click at [381, 198] on button "Continue" at bounding box center [383, 189] width 62 height 24
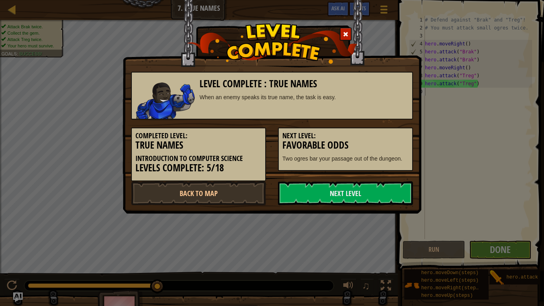
click at [381, 198] on link "Next Level" at bounding box center [345, 193] width 135 height 24
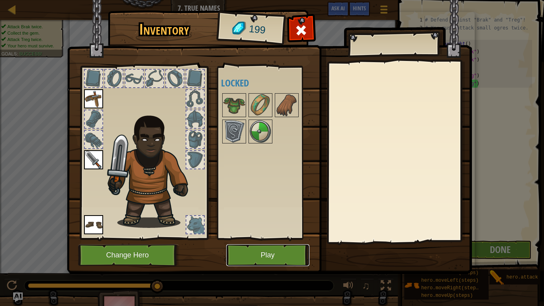
click at [274, 238] on button "Play" at bounding box center [267, 255] width 83 height 22
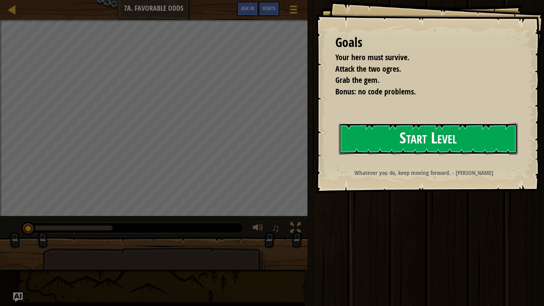
click at [515, 136] on button "Start Level" at bounding box center [428, 138] width 179 height 31
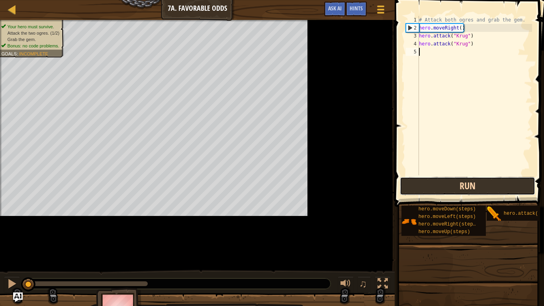
click at [480, 184] on button "Run" at bounding box center [468, 186] width 136 height 18
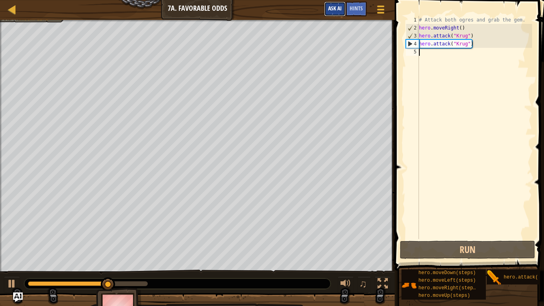
click at [344, 5] on button "Ask AI" at bounding box center [335, 9] width 22 height 15
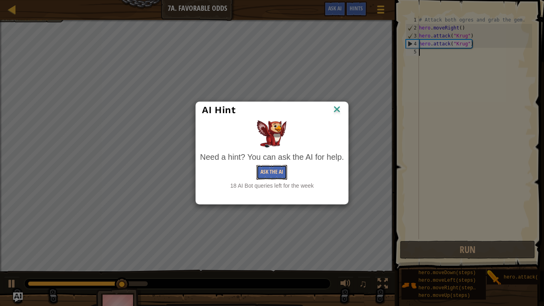
click at [278, 170] on button "Ask the AI" at bounding box center [272, 172] width 31 height 15
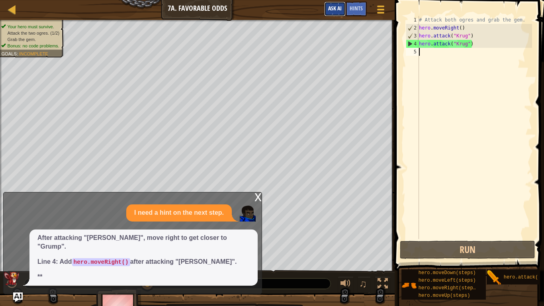
click at [327, 6] on button "Ask AI" at bounding box center [335, 9] width 22 height 15
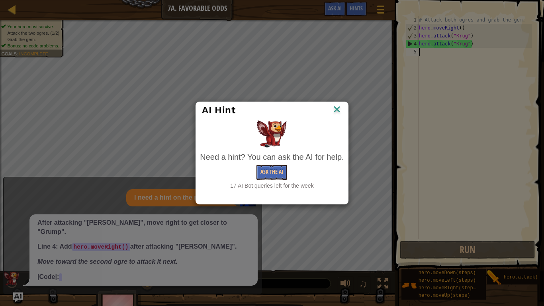
click at [333, 12] on div "AI Hint Need a hint? You can ask the AI for help. Ask the AI 17 AI Bot queries …" at bounding box center [272, 153] width 544 height 306
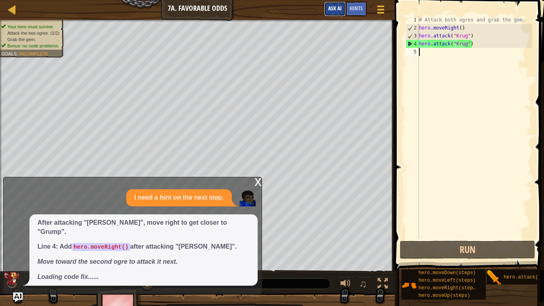
click at [329, 16] on button "Ask AI" at bounding box center [335, 9] width 22 height 15
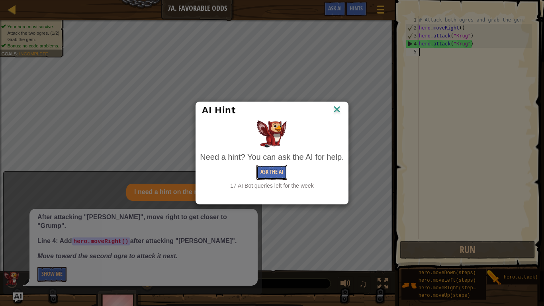
click at [276, 179] on button "Ask the AI" at bounding box center [272, 172] width 31 height 15
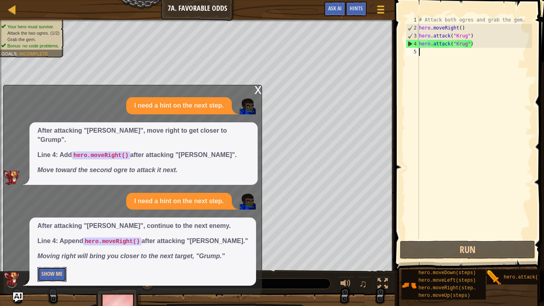
click at [49, 238] on button "Show Me" at bounding box center [51, 274] width 29 height 15
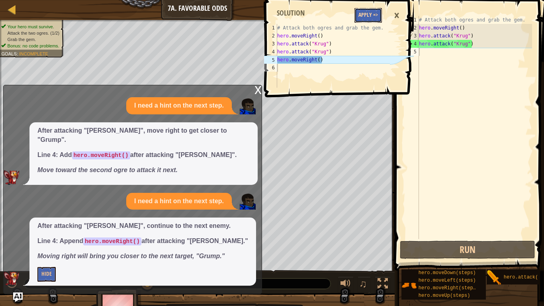
click at [375, 10] on button "Apply =>" at bounding box center [368, 15] width 27 height 15
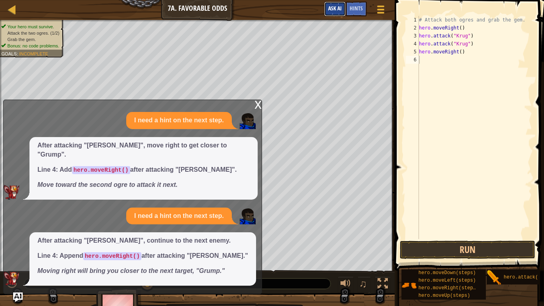
click at [342, 14] on button "Ask AI" at bounding box center [335, 9] width 22 height 15
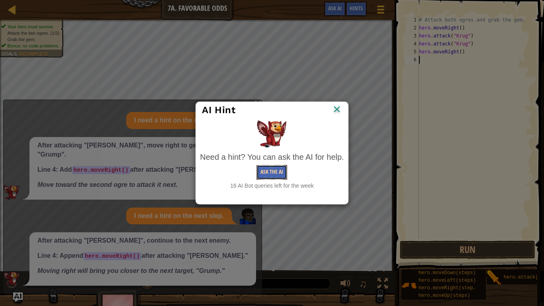
click at [277, 165] on button "Ask the AI" at bounding box center [272, 172] width 31 height 15
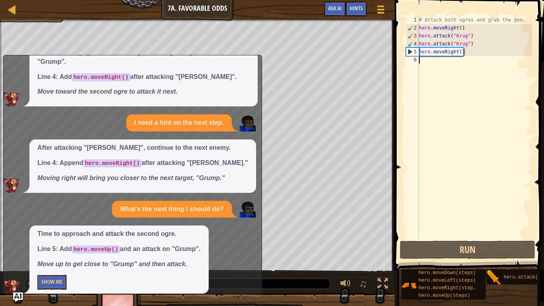
scroll to position [48, 0]
click at [60, 238] on button "Show Me" at bounding box center [51, 282] width 29 height 15
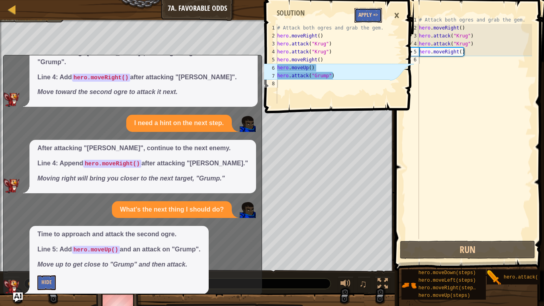
click at [368, 22] on button "Apply =>" at bounding box center [368, 15] width 27 height 15
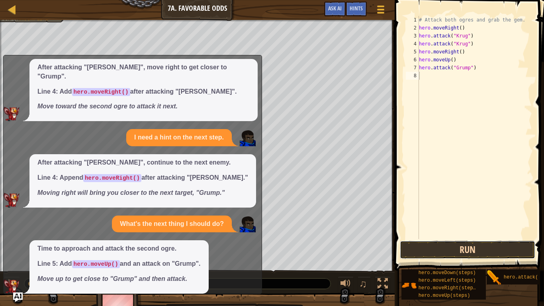
click at [457, 238] on button "Run" at bounding box center [468, 250] width 136 height 18
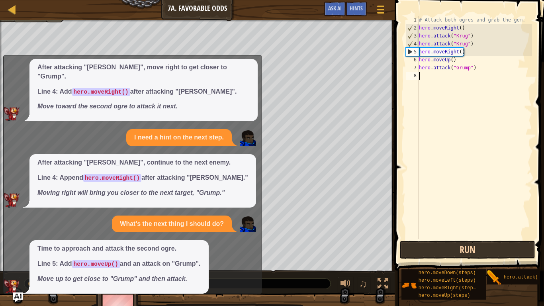
scroll to position [0, 0]
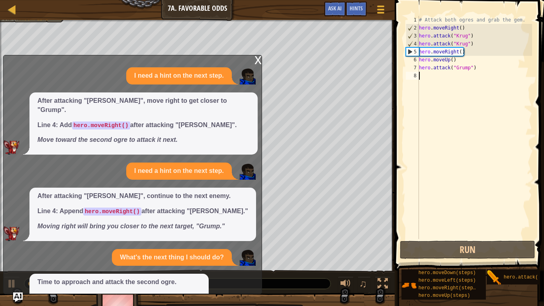
click at [260, 63] on div "x" at bounding box center [258, 59] width 7 height 8
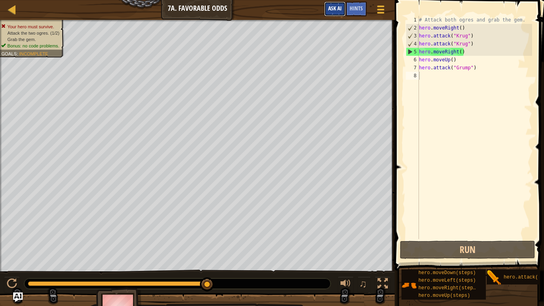
click at [330, 6] on span "Ask AI" at bounding box center [335, 8] width 14 height 8
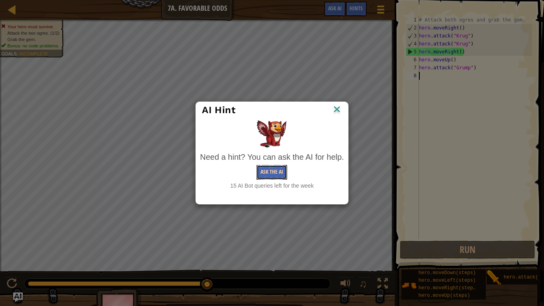
click at [269, 173] on button "Ask the AI" at bounding box center [272, 172] width 31 height 15
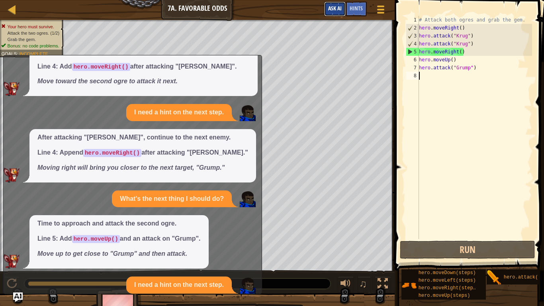
click at [334, 12] on span "Ask AI" at bounding box center [335, 8] width 14 height 8
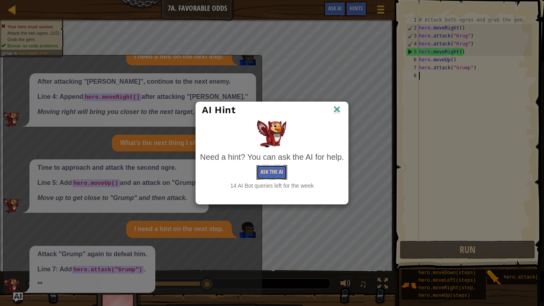
click at [280, 167] on button "Ask the AI" at bounding box center [272, 172] width 31 height 15
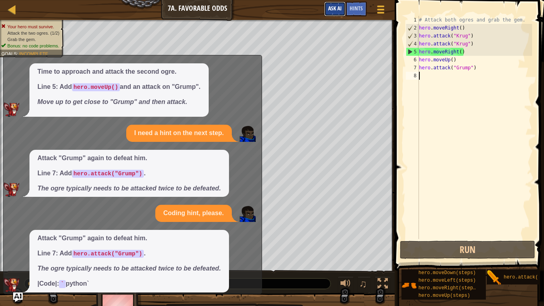
click at [336, 13] on button "Ask AI" at bounding box center [335, 9] width 22 height 15
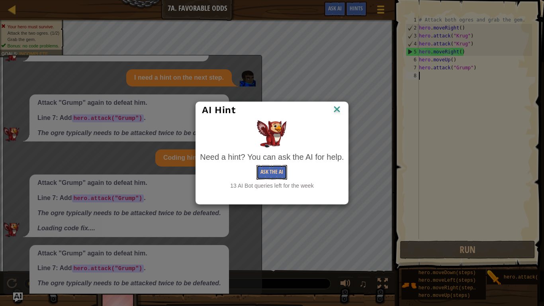
click at [274, 168] on button "Ask the AI" at bounding box center [272, 172] width 31 height 15
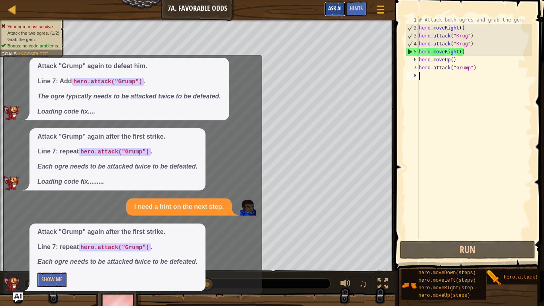
click at [340, 13] on button "Ask AI" at bounding box center [335, 9] width 22 height 15
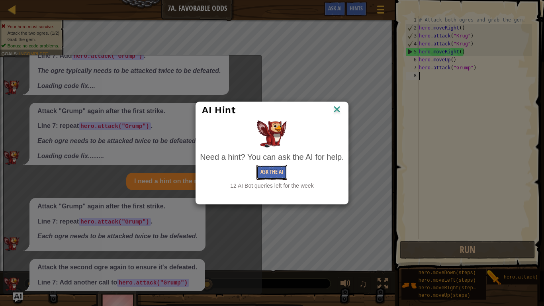
click at [279, 176] on button "Ask the AI" at bounding box center [272, 172] width 31 height 15
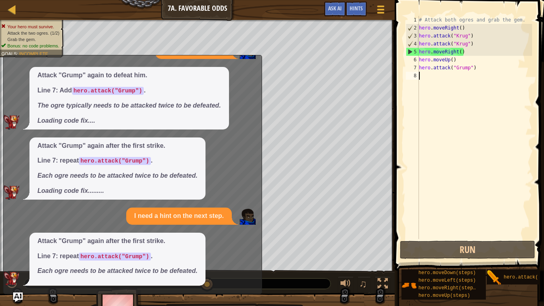
scroll to position [368, 0]
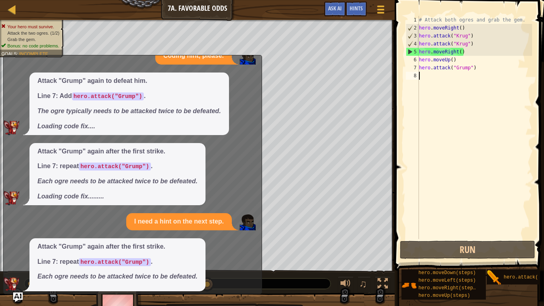
click at [155, 238] on em "Each ogre needs to be attacked twice to be defeated." at bounding box center [117, 276] width 160 height 7
click at [192, 238] on p "Line 7: repeat hero.attack("Grump") ." at bounding box center [117, 261] width 160 height 9
click at [175, 238] on p "Line 7: repeat hero.attack("Grump") ." at bounding box center [117, 261] width 160 height 9
click at [169, 238] on span "Attack "Grump" again after the first strike. Line 7: repeat hero.attack("Grump"…" at bounding box center [117, 261] width 160 height 39
click at [145, 192] on p "Loading code fix........." at bounding box center [117, 196] width 160 height 9
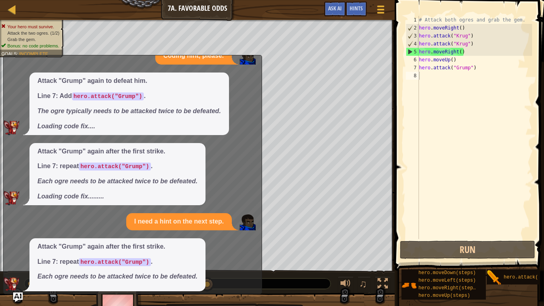
click at [94, 196] on div "Attack "Grump" again after the first strike. Line 7: repeat hero.attack("Grump"…" at bounding box center [117, 174] width 176 height 62
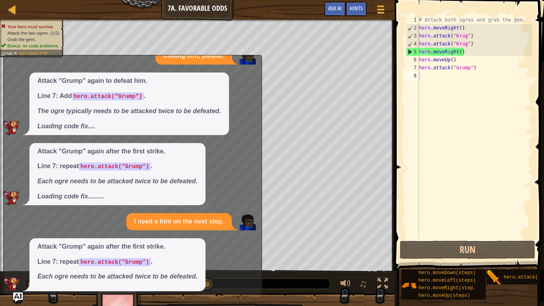
click at [94, 196] on div "Attack "Grump" again after the first strike. Line 7: repeat hero.attack("Grump"…" at bounding box center [117, 174] width 176 height 62
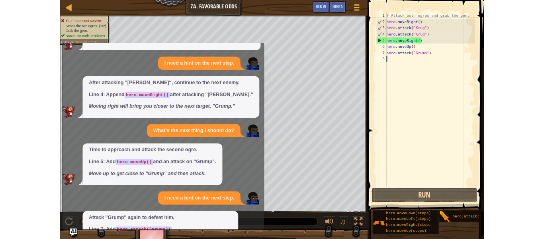
scroll to position [0, 0]
